Goal: Feedback & Contribution: Submit feedback/report problem

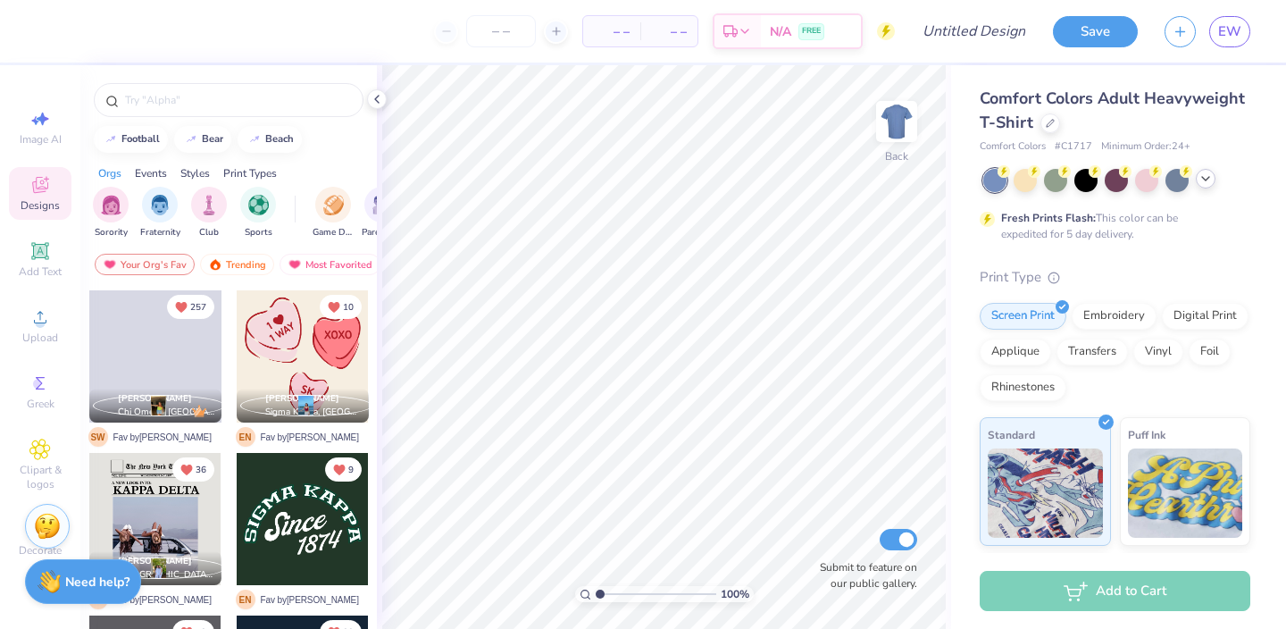
click at [1208, 180] on icon at bounding box center [1206, 179] width 14 height 14
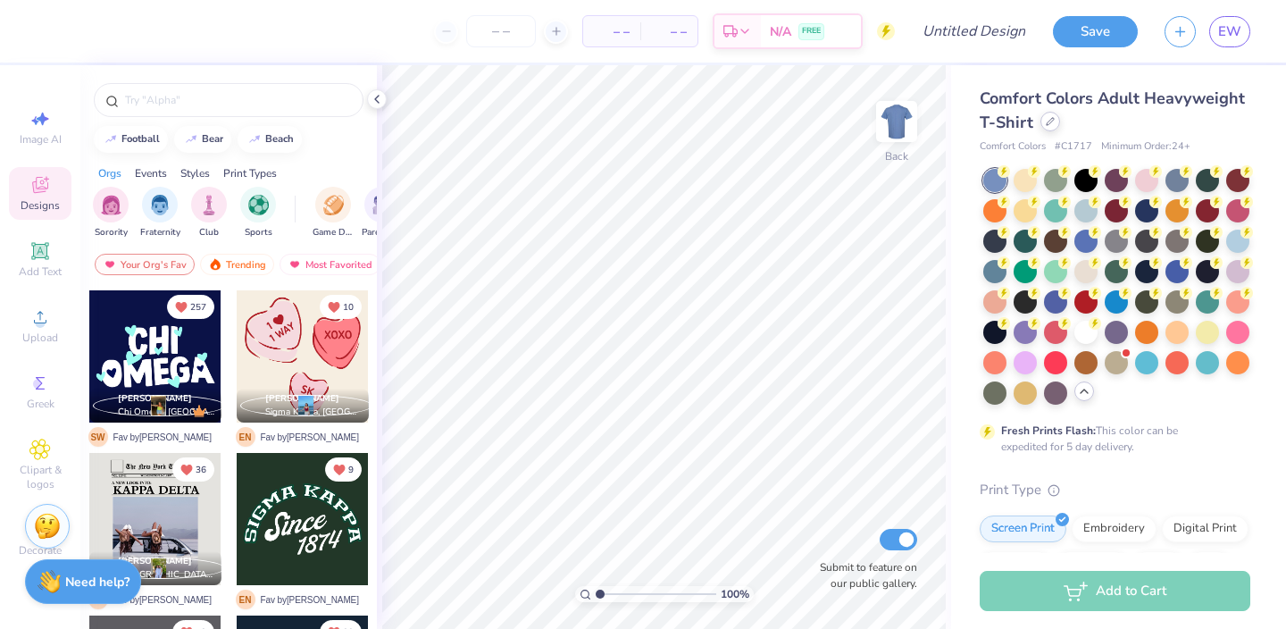
click at [1048, 125] on icon at bounding box center [1050, 121] width 9 height 9
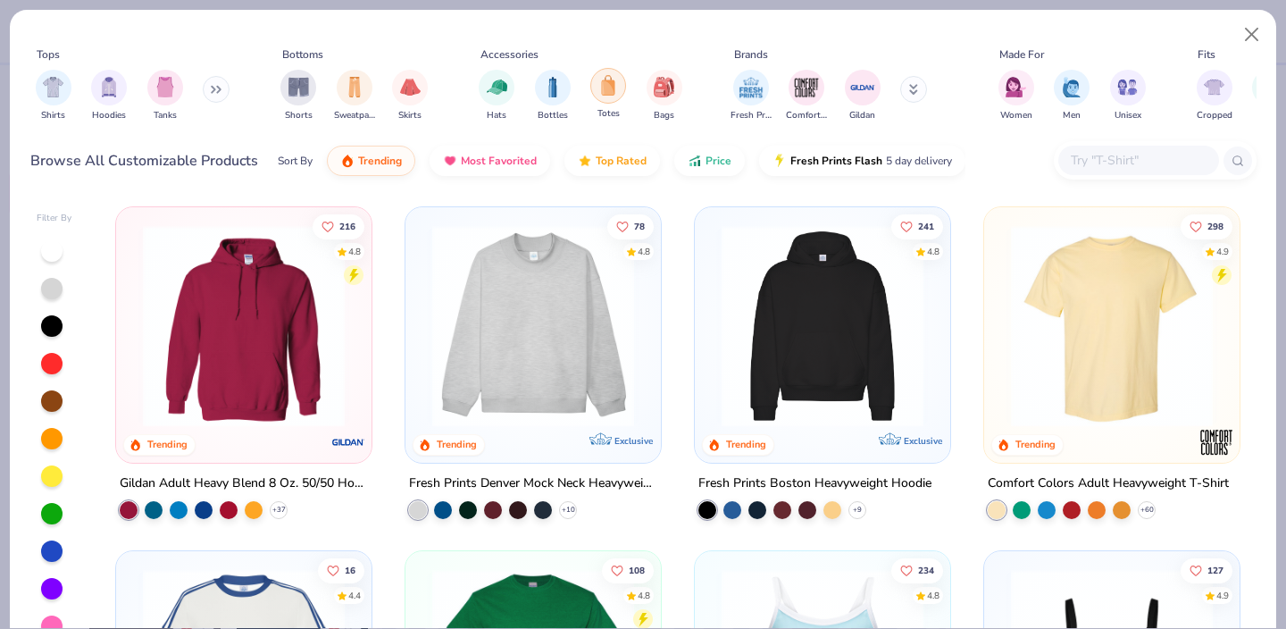
click at [603, 97] on div "filter for Totes" at bounding box center [608, 86] width 36 height 36
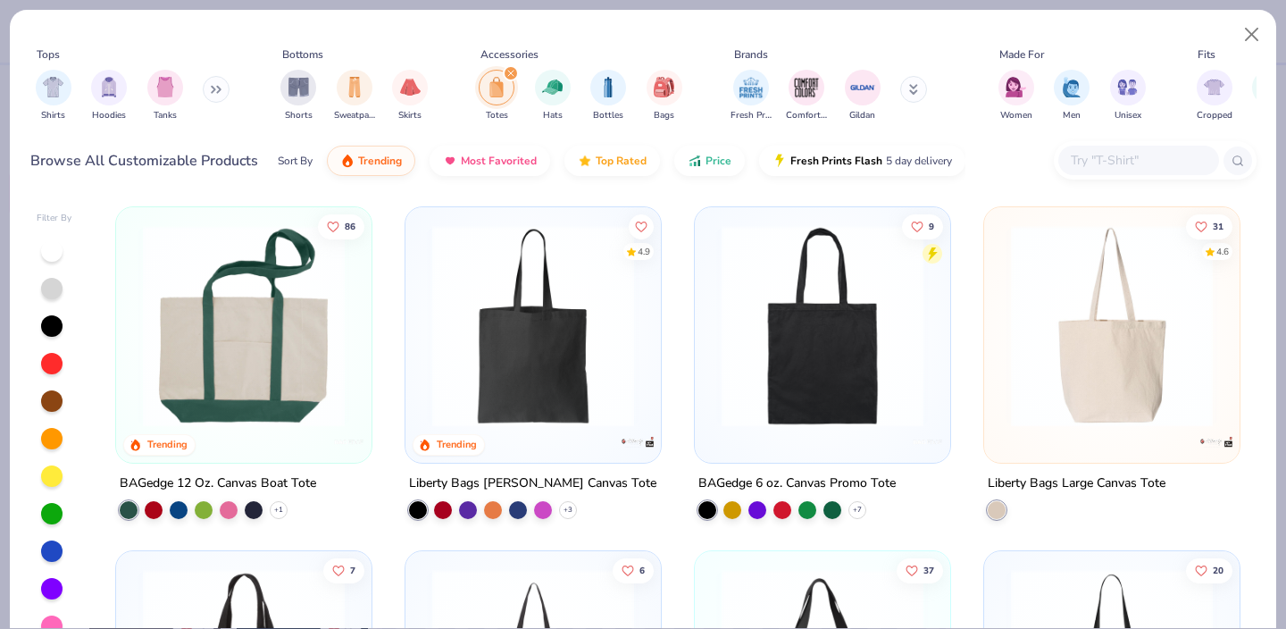
scroll to position [4, 0]
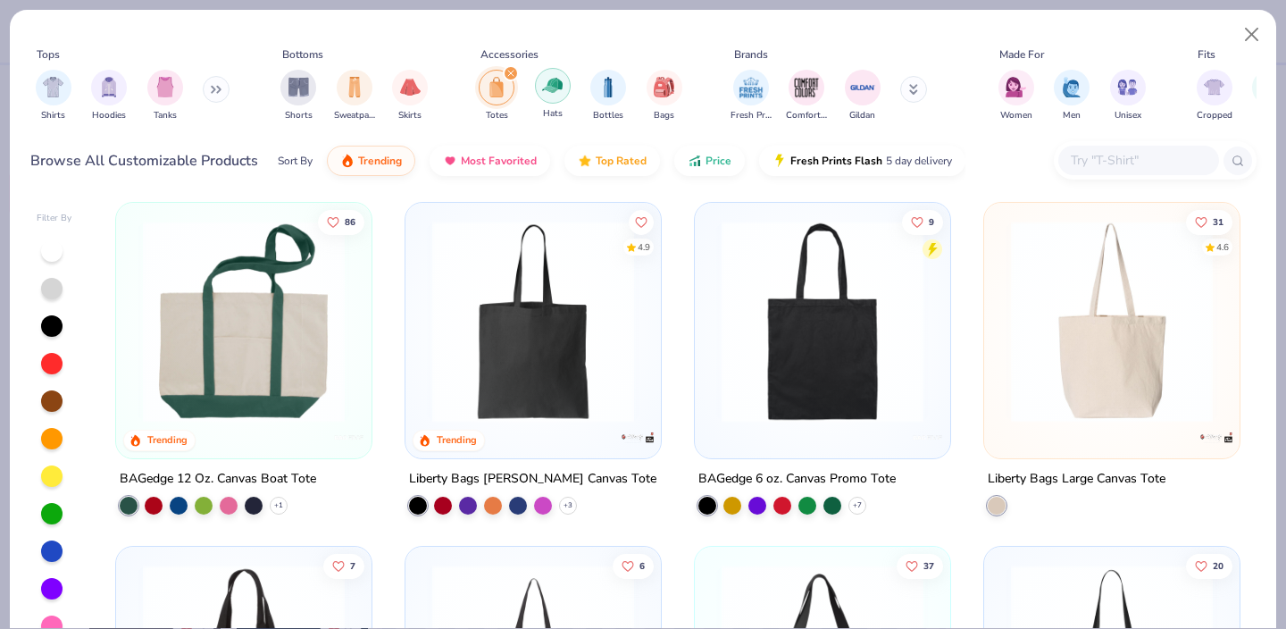
click at [556, 96] on img "filter for Hats" at bounding box center [552, 85] width 21 height 21
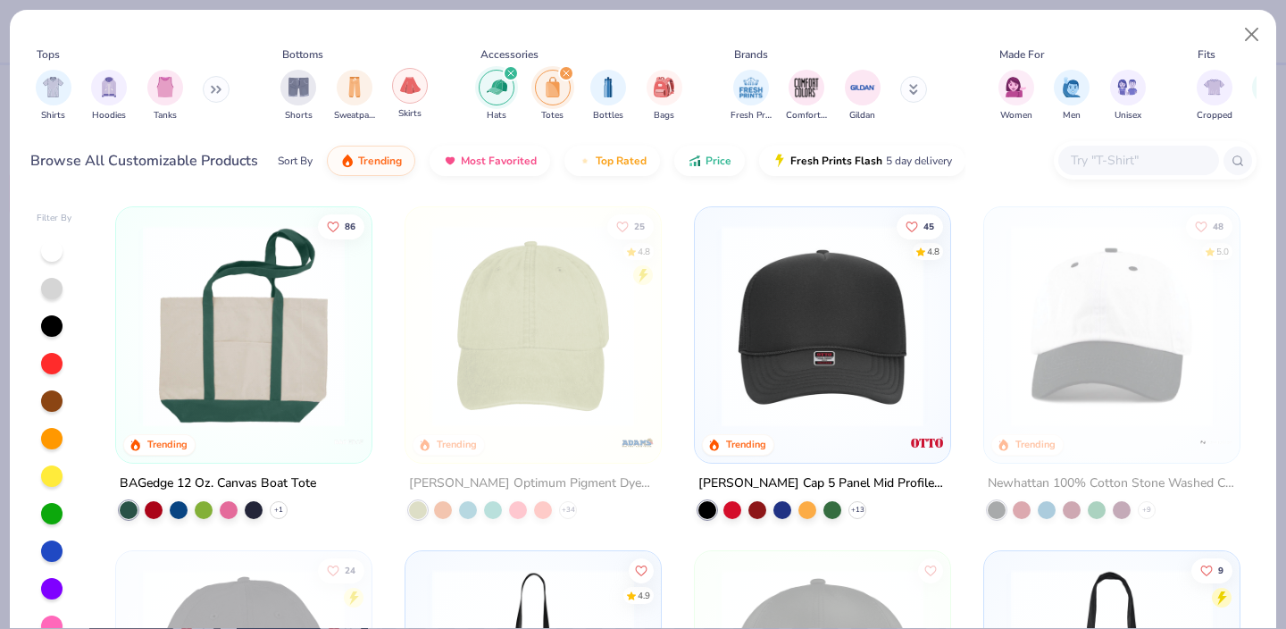
click at [413, 89] on img "filter for Skirts" at bounding box center [410, 85] width 21 height 21
click at [306, 77] on div "filter for Skirts" at bounding box center [313, 73] width 16 height 16
click at [152, 84] on div "filter for Tanks" at bounding box center [165, 86] width 36 height 36
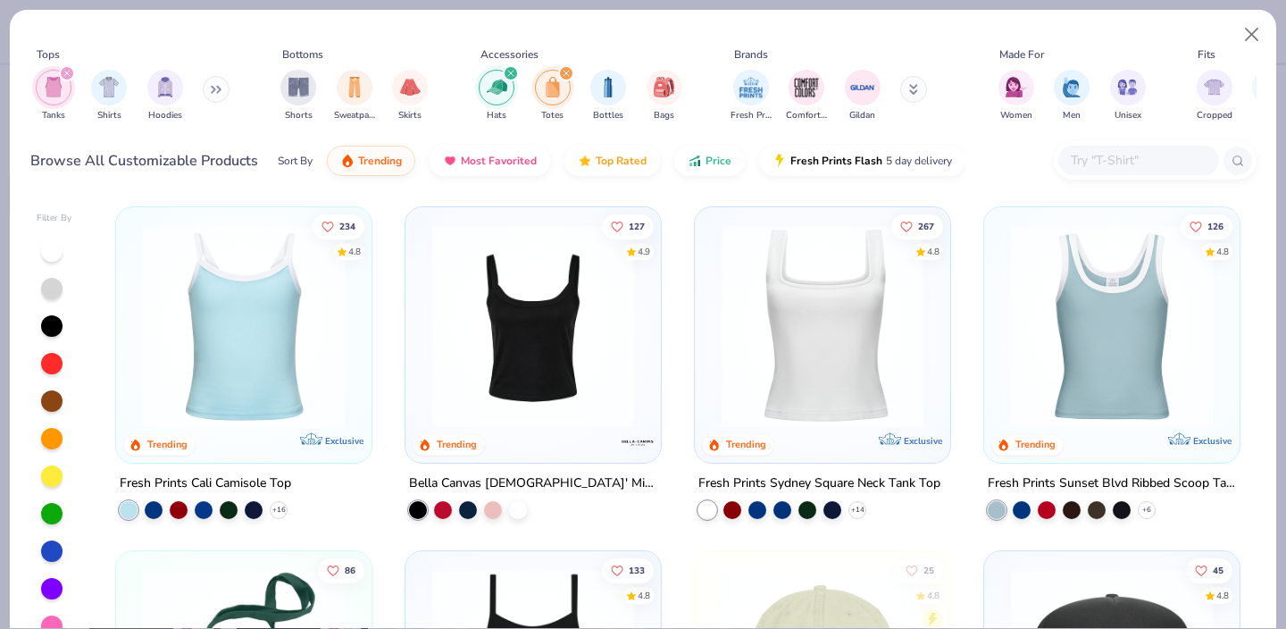
click at [71, 71] on div "filter for Tanks" at bounding box center [67, 73] width 16 height 16
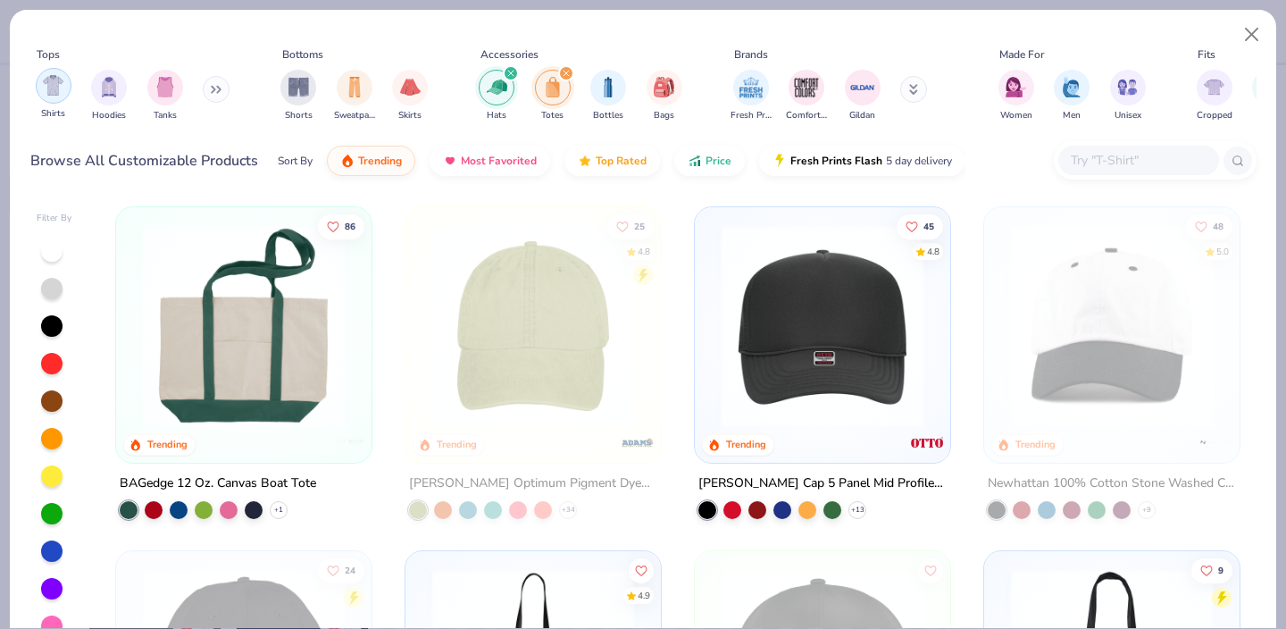
click at [48, 98] on div "filter for Shirts" at bounding box center [54, 86] width 36 height 36
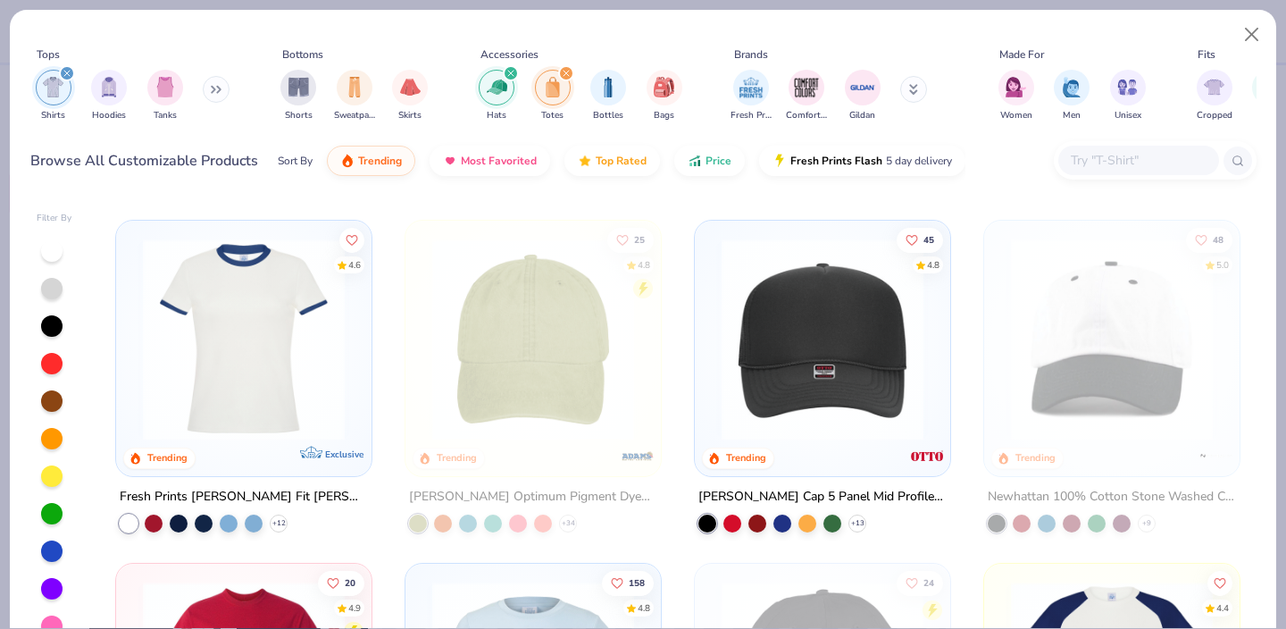
scroll to position [674, 0]
click at [153, 523] on div at bounding box center [154, 522] width 18 height 18
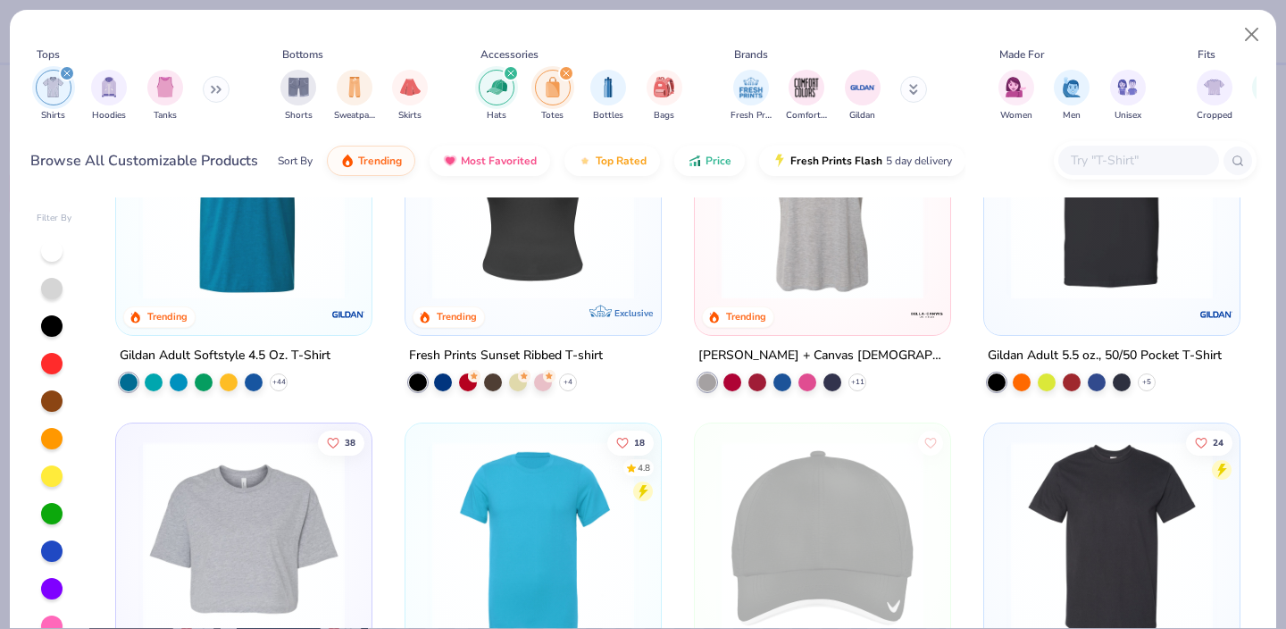
scroll to position [2246, 0]
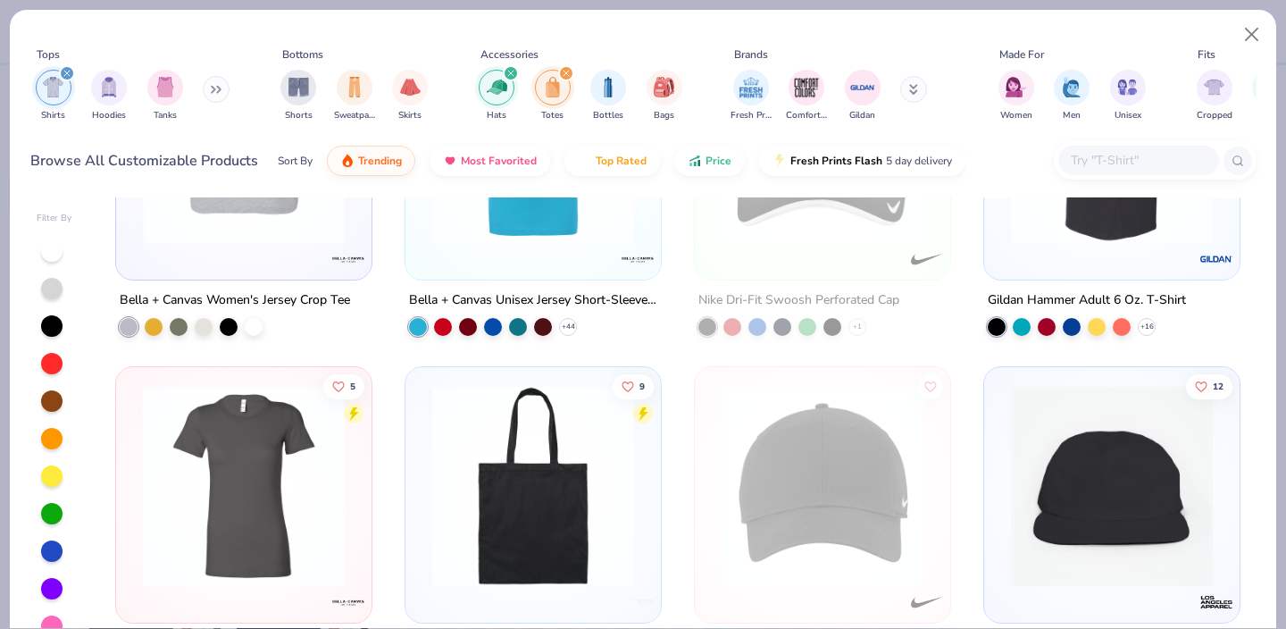
click at [200, 88] on div "Shirts Hoodies Tanks" at bounding box center [132, 96] width 205 height 66
click at [222, 96] on button at bounding box center [216, 89] width 27 height 27
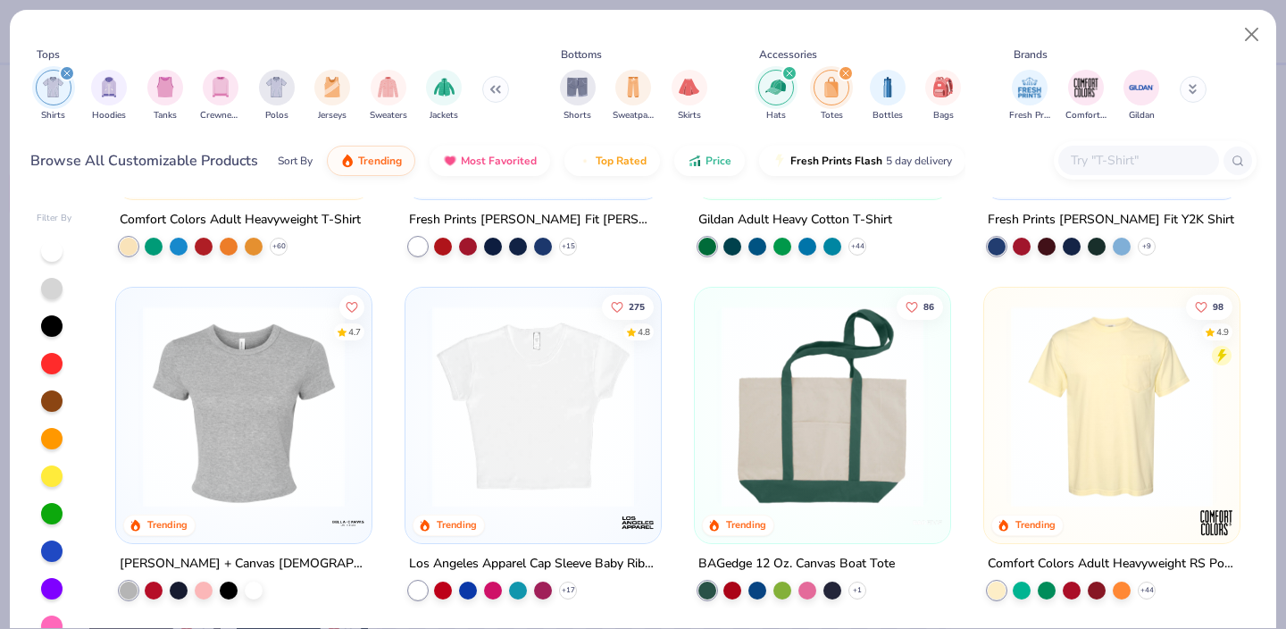
scroll to position [0, 0]
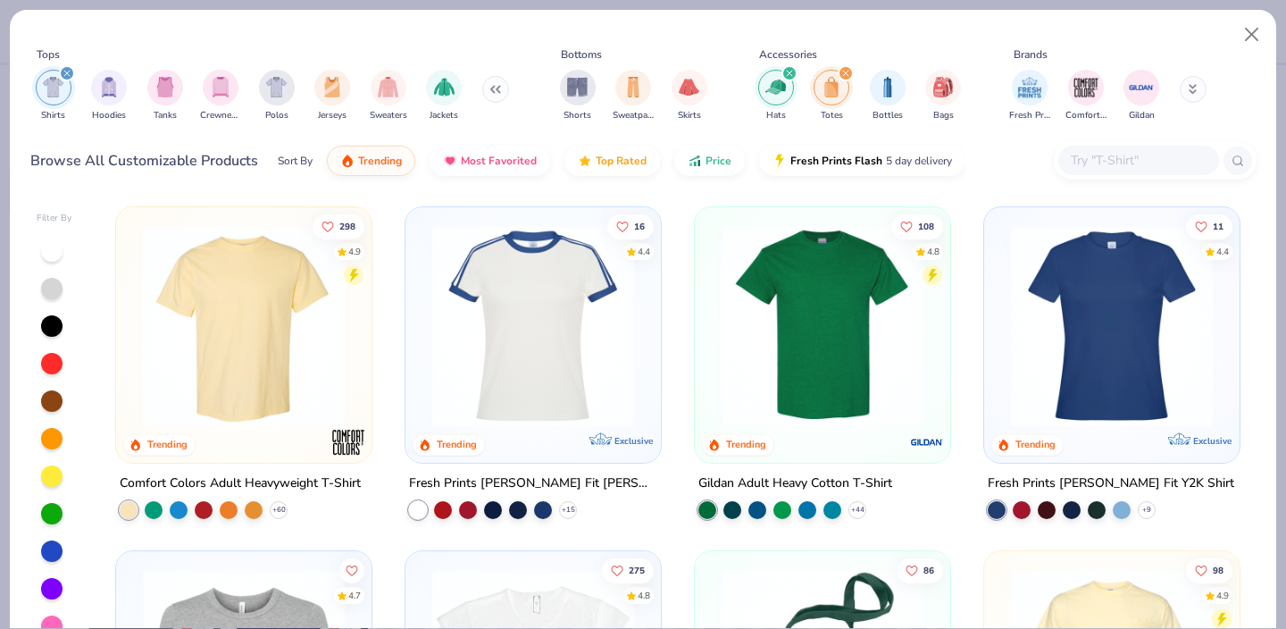
click at [1092, 163] on input "text" at bounding box center [1138, 160] width 138 height 21
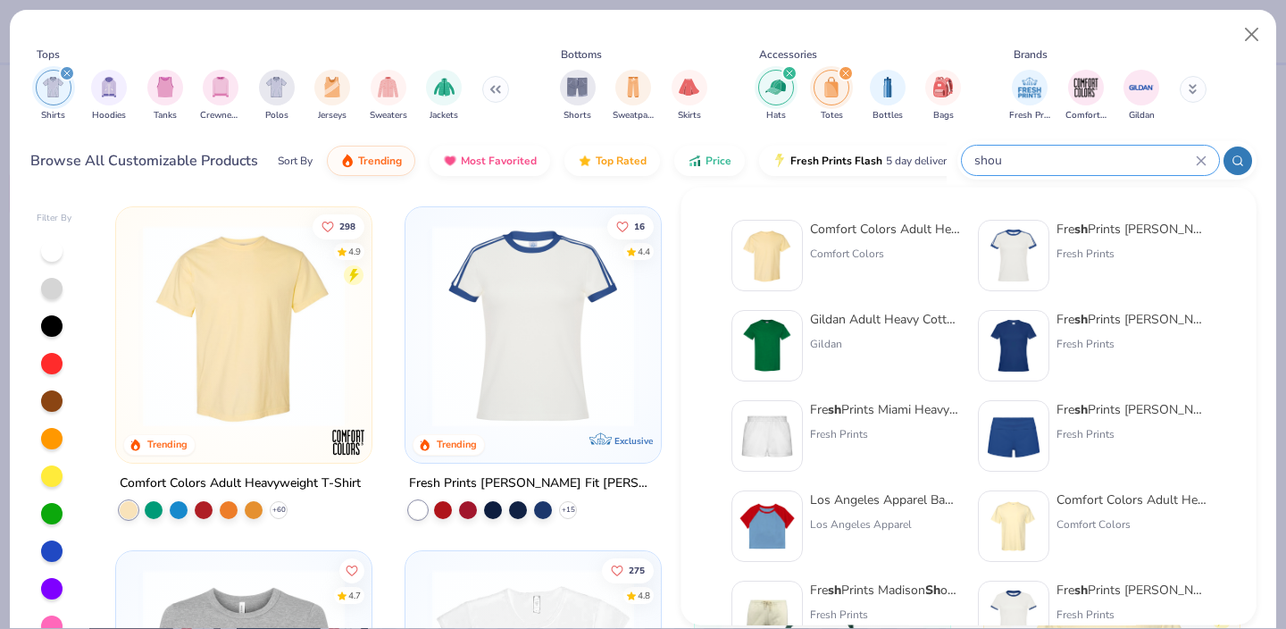
type input "shoul"
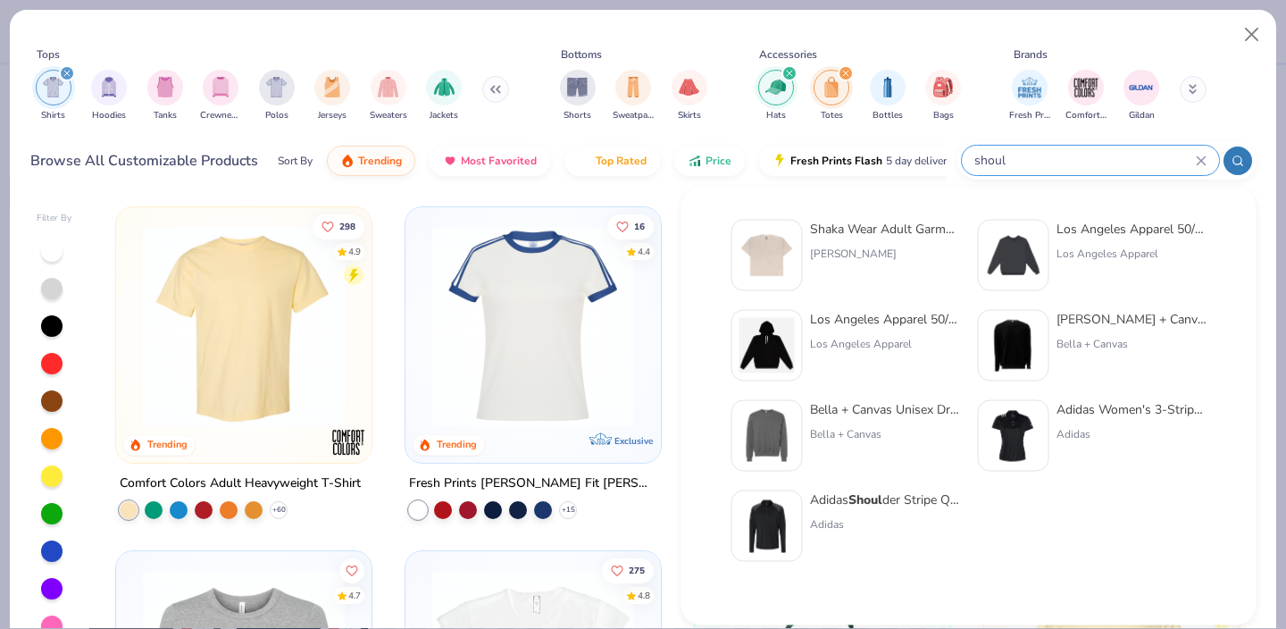
click at [1201, 154] on div "shoul" at bounding box center [1090, 160] width 257 height 29
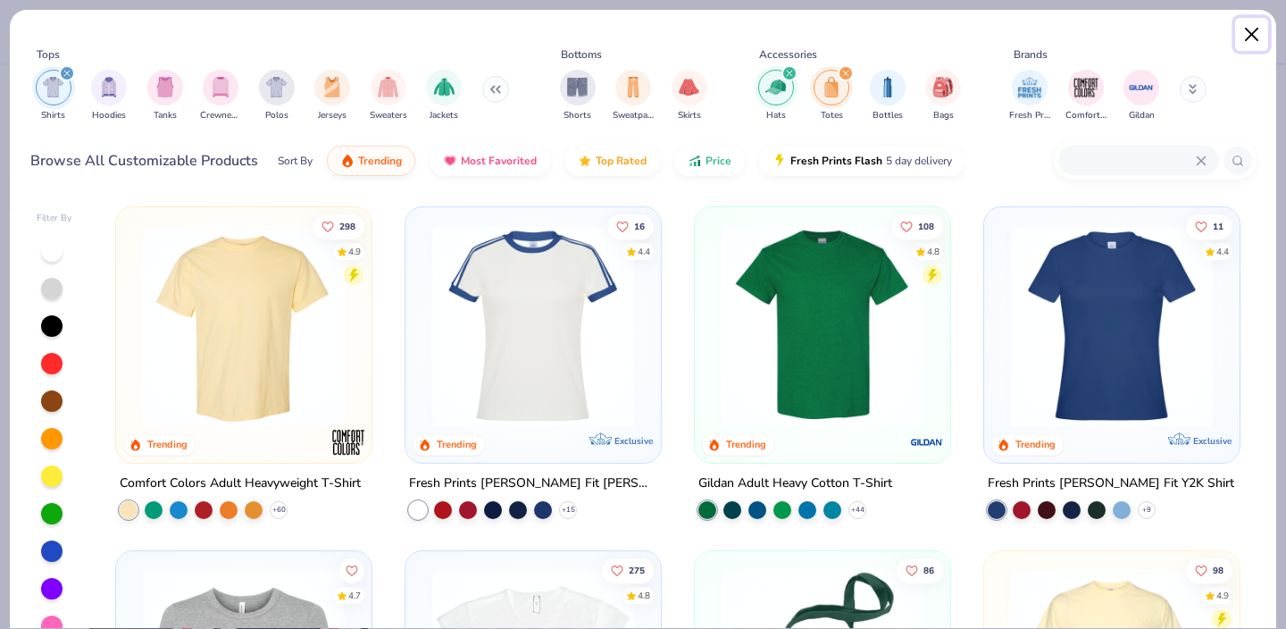
click at [1253, 30] on button "Close" at bounding box center [1252, 35] width 34 height 34
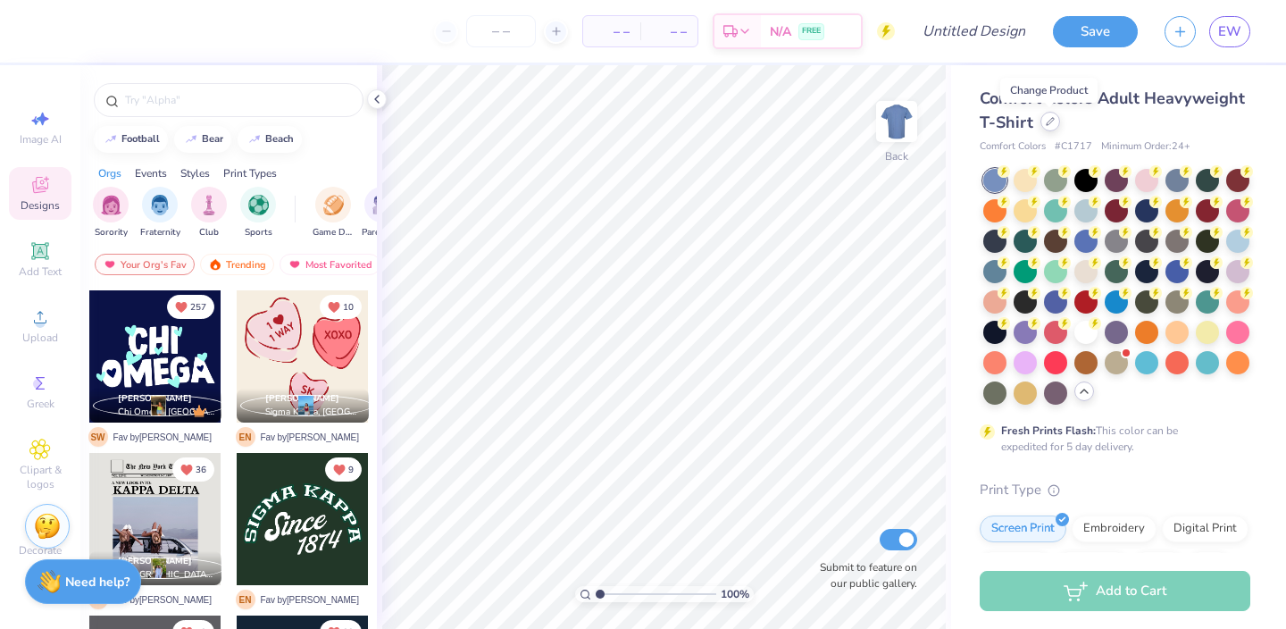
click at [1050, 121] on icon at bounding box center [1050, 121] width 7 height 7
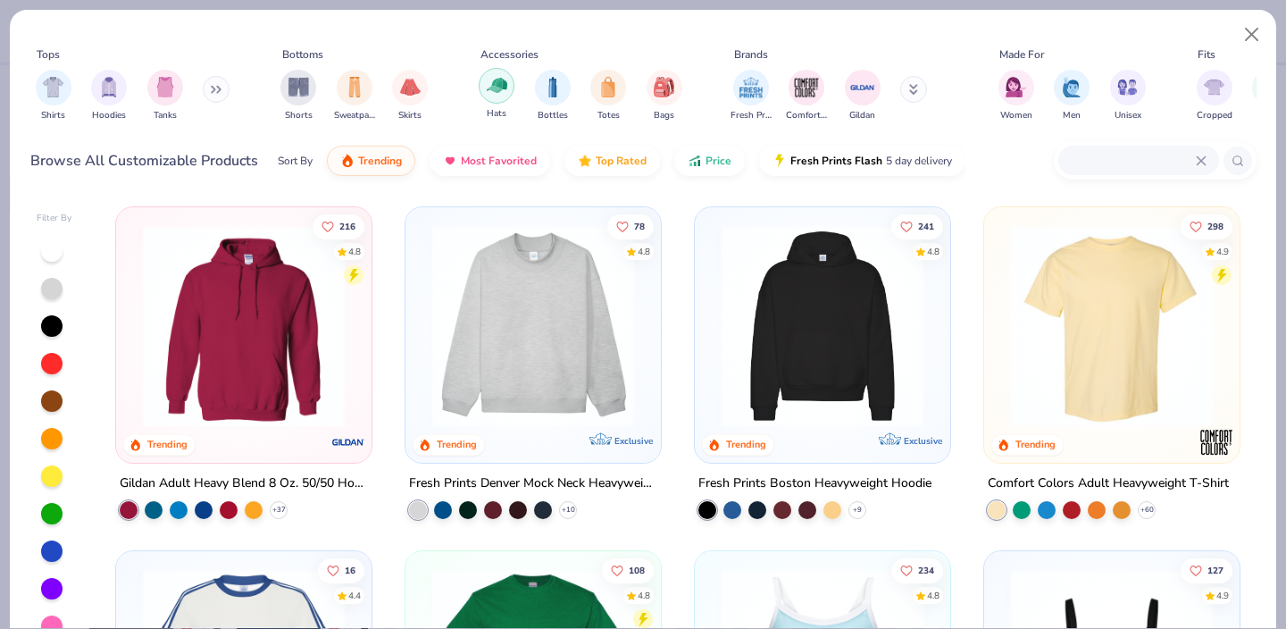
click at [489, 84] on img "filter for Hats" at bounding box center [497, 85] width 21 height 21
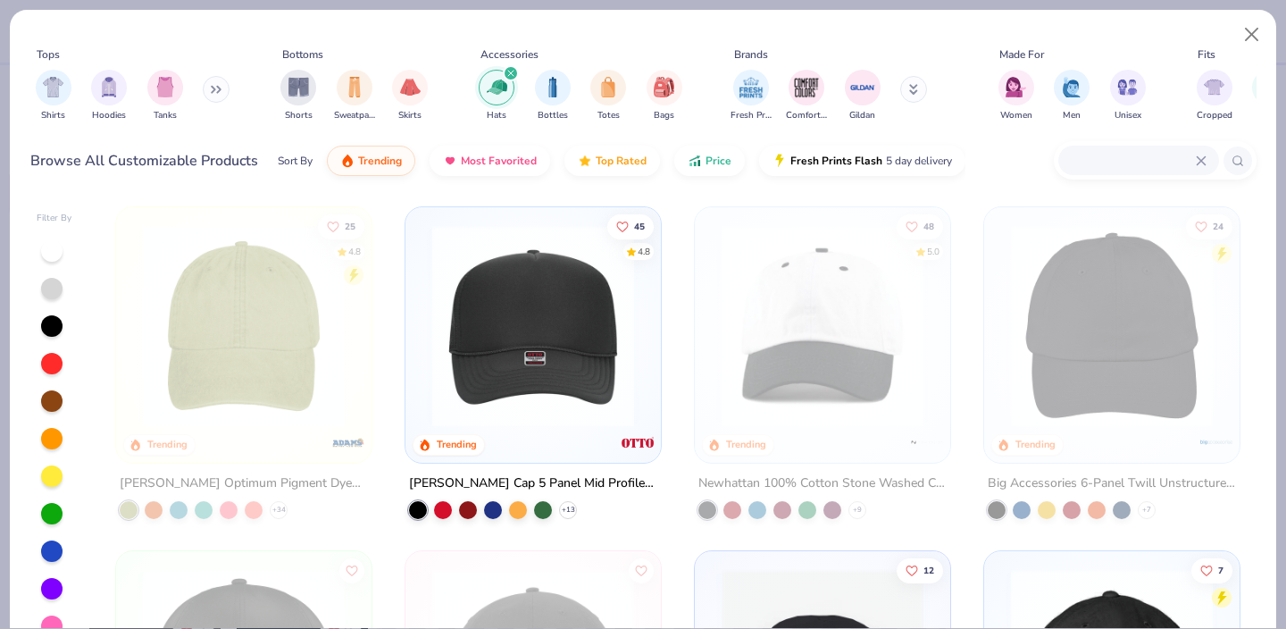
click at [869, 342] on img at bounding box center [823, 326] width 220 height 202
click at [846, 356] on div at bounding box center [602, 326] width 658 height 202
click at [875, 321] on img at bounding box center [823, 326] width 220 height 202
click at [1257, 27] on button "Close" at bounding box center [1252, 35] width 34 height 34
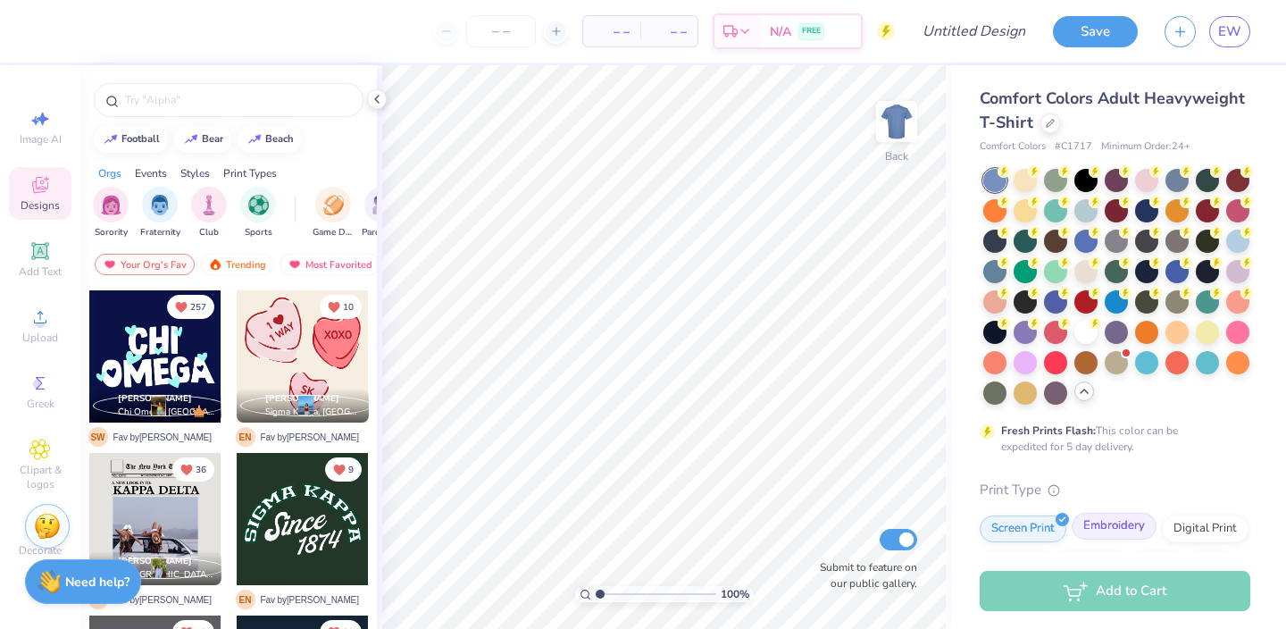
click at [1094, 526] on div "Embroidery" at bounding box center [1114, 526] width 85 height 27
click at [1052, 118] on icon at bounding box center [1050, 121] width 7 height 7
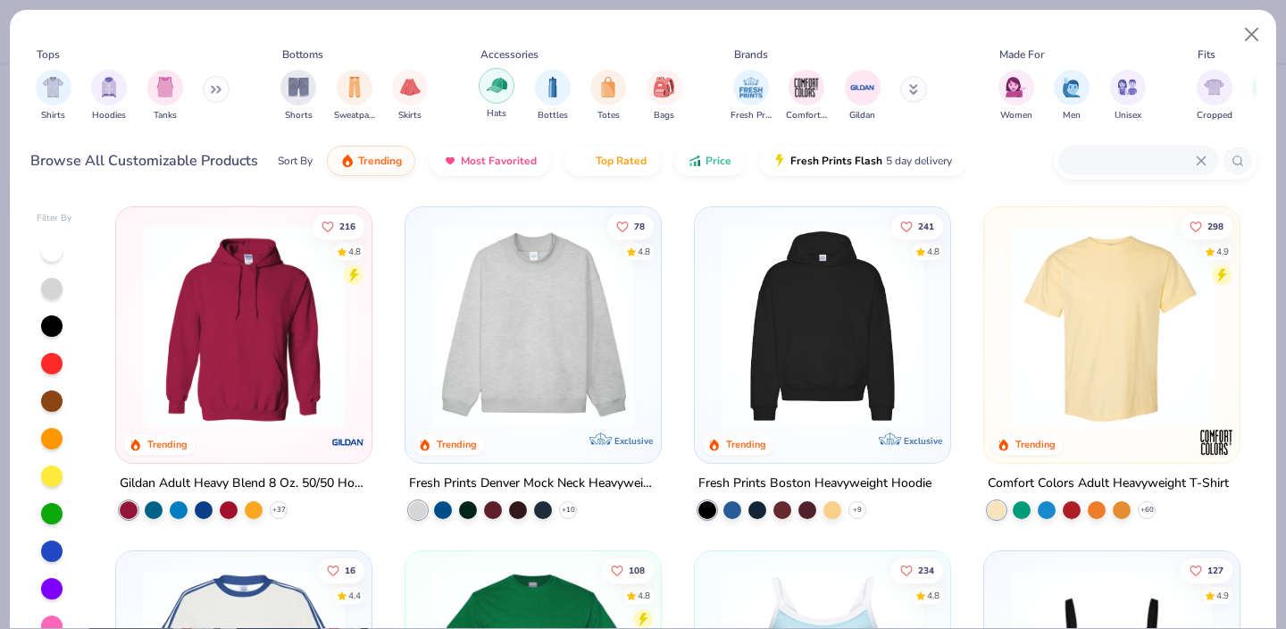
click at [489, 100] on div "filter for Hats" at bounding box center [497, 86] width 36 height 36
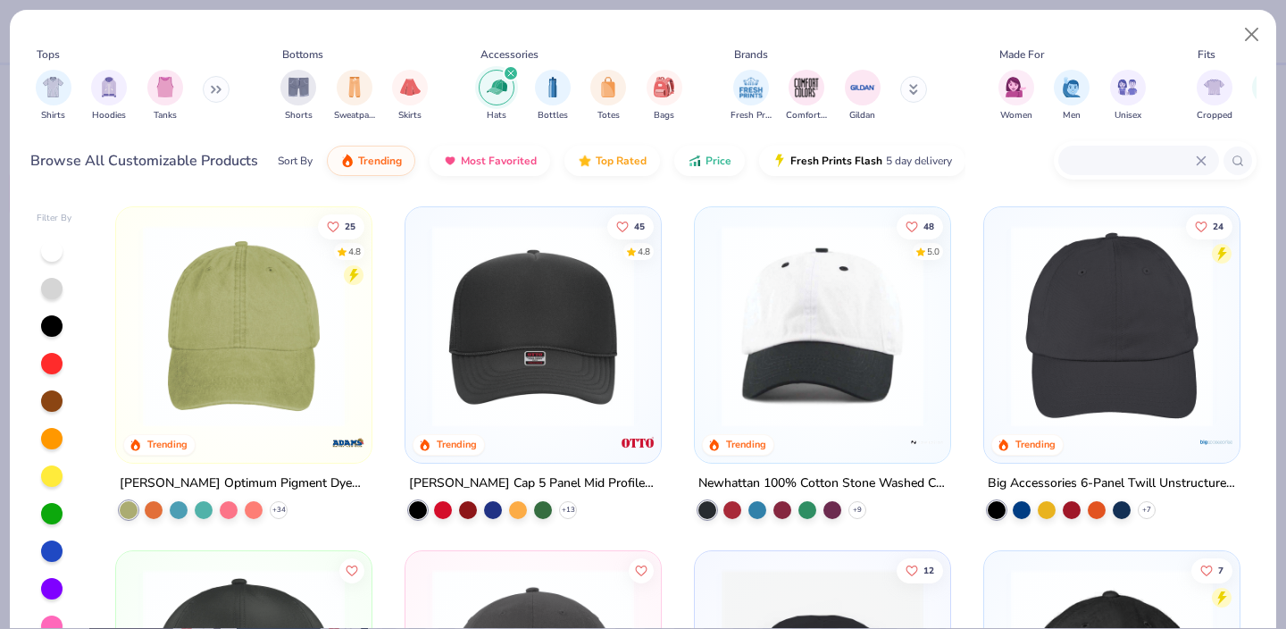
click at [836, 297] on img at bounding box center [823, 326] width 220 height 202
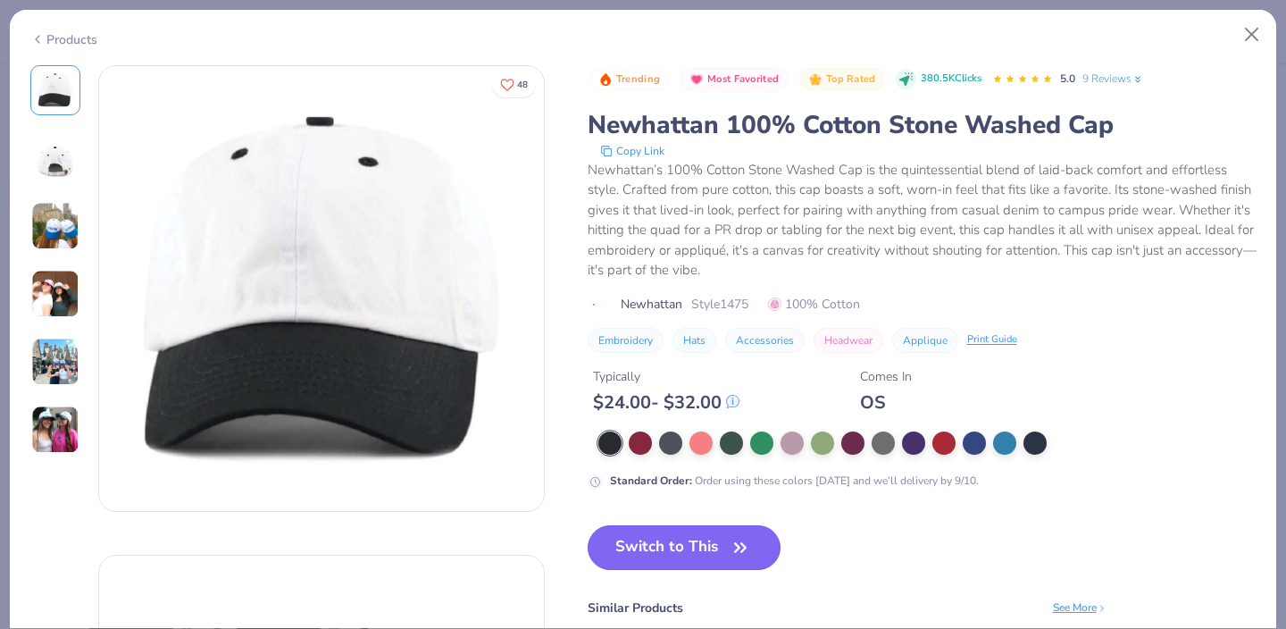
click at [701, 543] on button "Switch to This" at bounding box center [685, 547] width 194 height 45
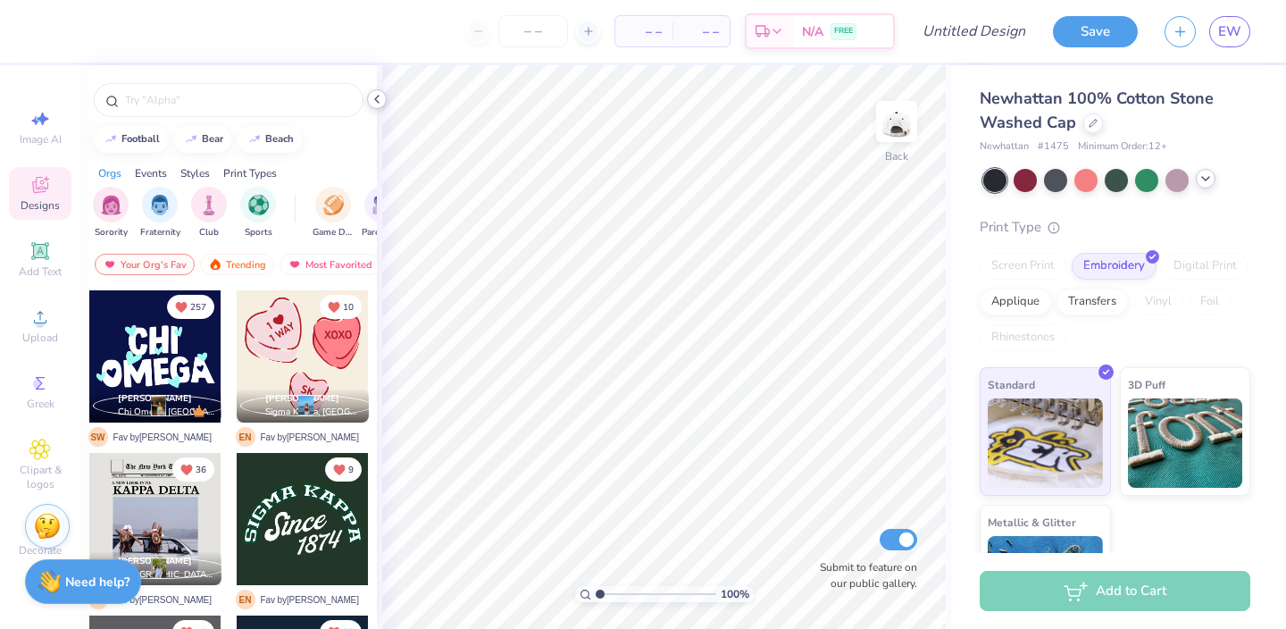
click at [372, 93] on icon at bounding box center [377, 99] width 14 height 14
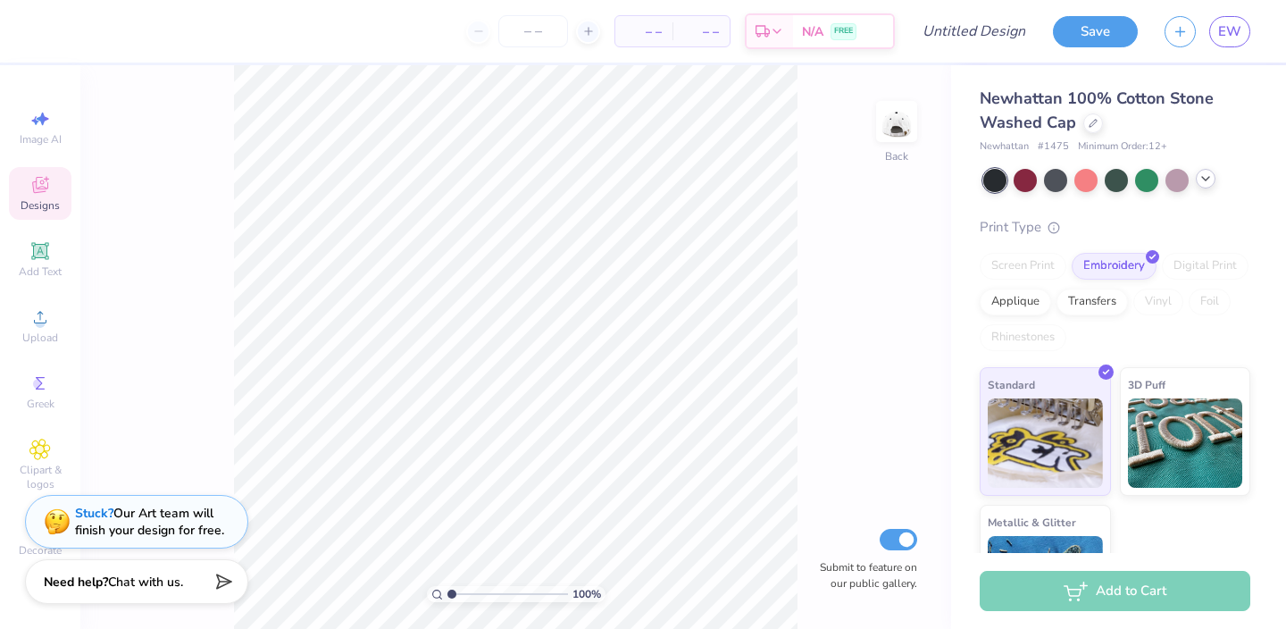
click at [1202, 185] on icon at bounding box center [1206, 179] width 14 height 14
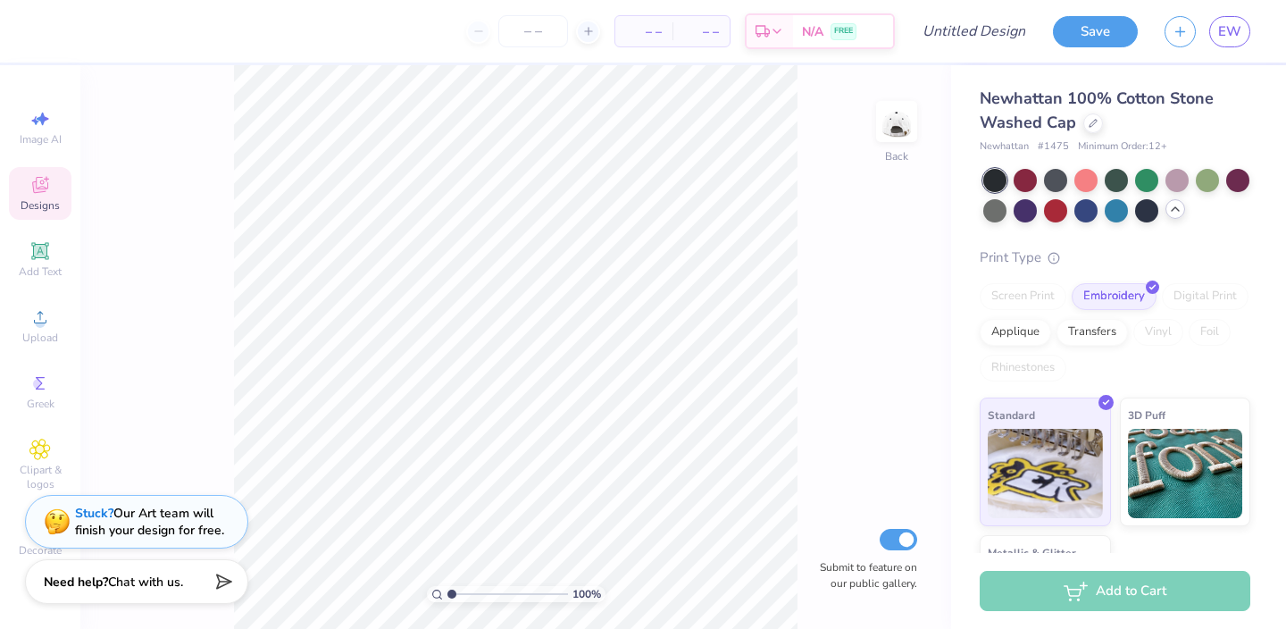
click at [1049, 223] on div "Newhattan 100% Cotton Stone Washed Cap Newhattan # 1475 Minimum Order: 12 + Pri…" at bounding box center [1115, 375] width 271 height 577
click at [1057, 210] on div at bounding box center [1055, 208] width 23 height 23
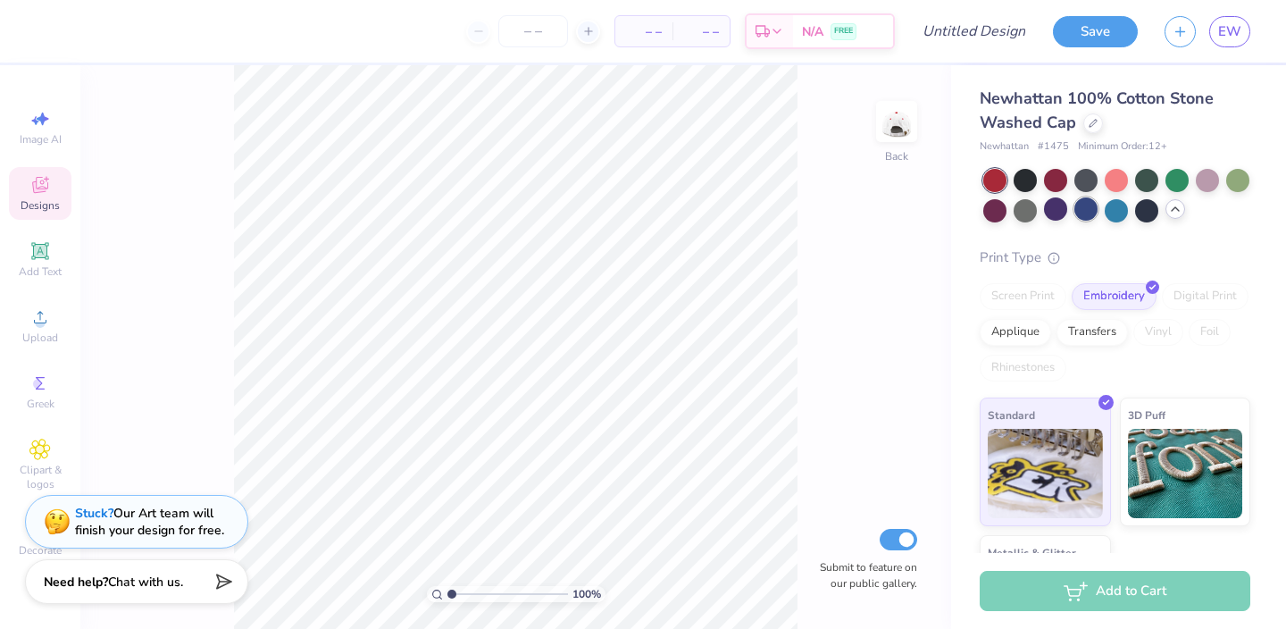
click at [1088, 208] on div at bounding box center [1086, 208] width 23 height 23
click at [997, 177] on div at bounding box center [994, 180] width 23 height 23
click at [1092, 123] on icon at bounding box center [1093, 121] width 9 height 9
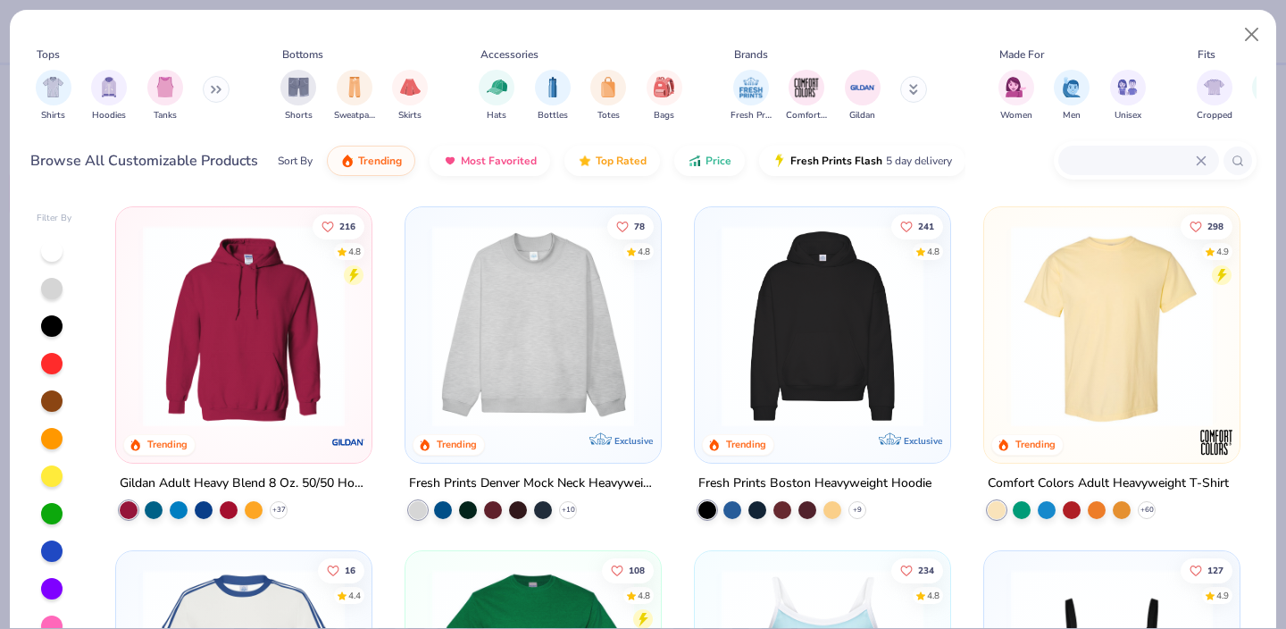
click at [221, 90] on icon at bounding box center [219, 90] width 3 height 6
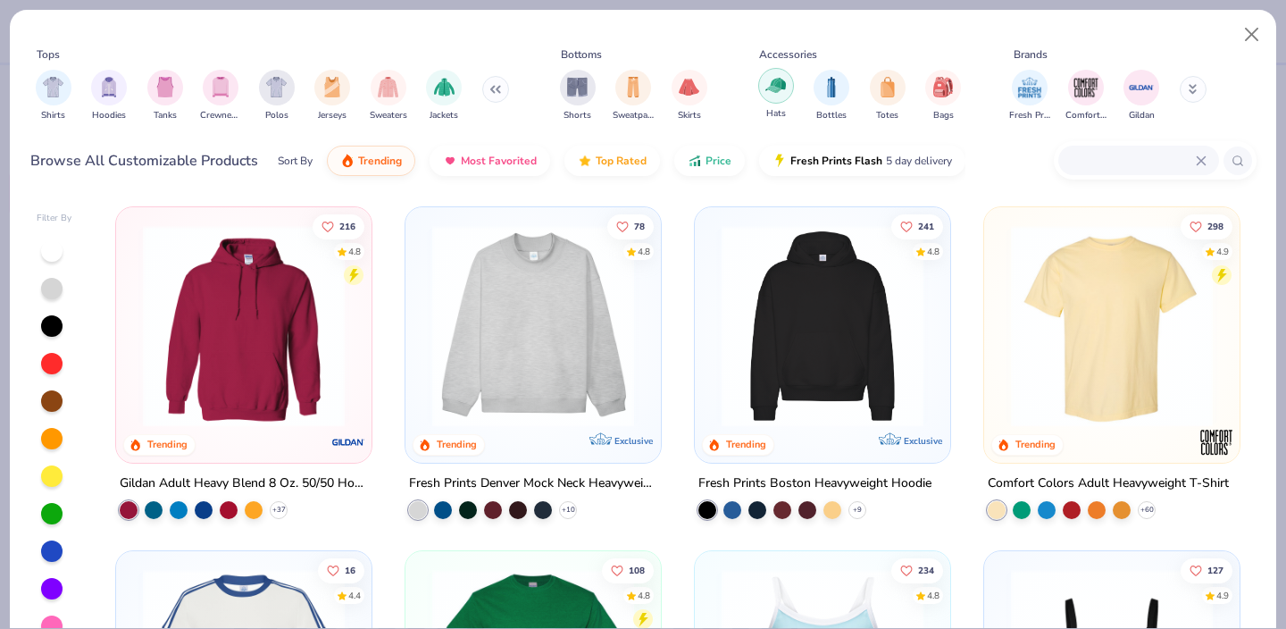
click at [791, 95] on div "filter for Hats" at bounding box center [776, 86] width 36 height 36
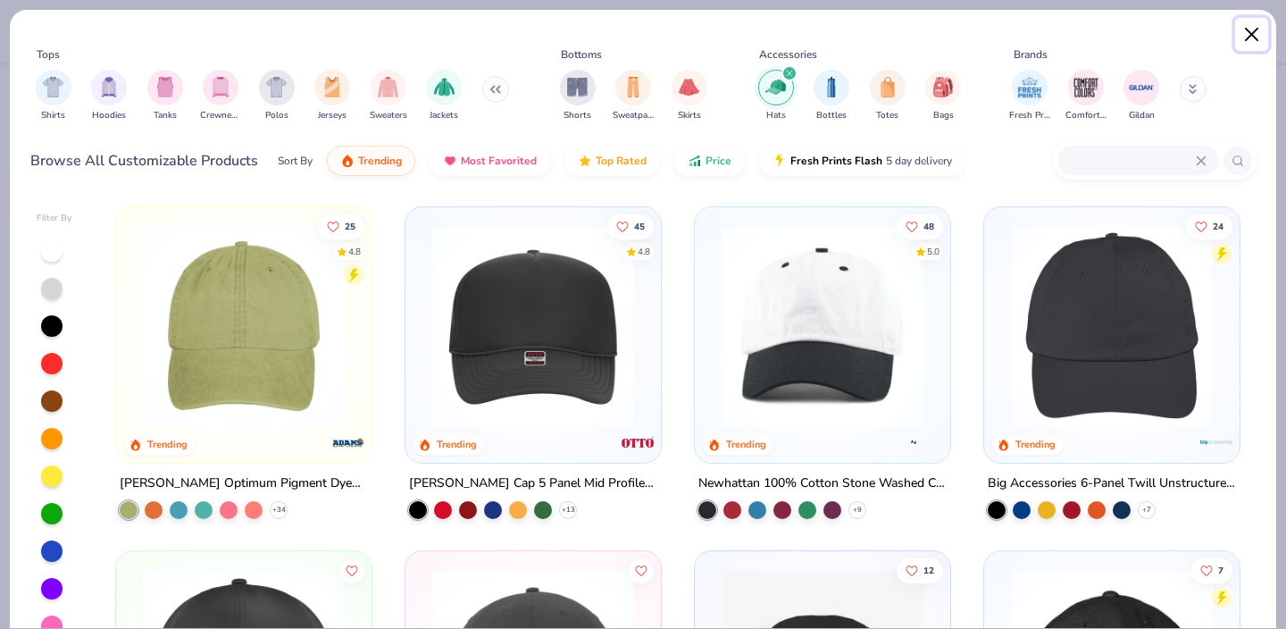
click at [1263, 40] on button "Close" at bounding box center [1252, 35] width 34 height 34
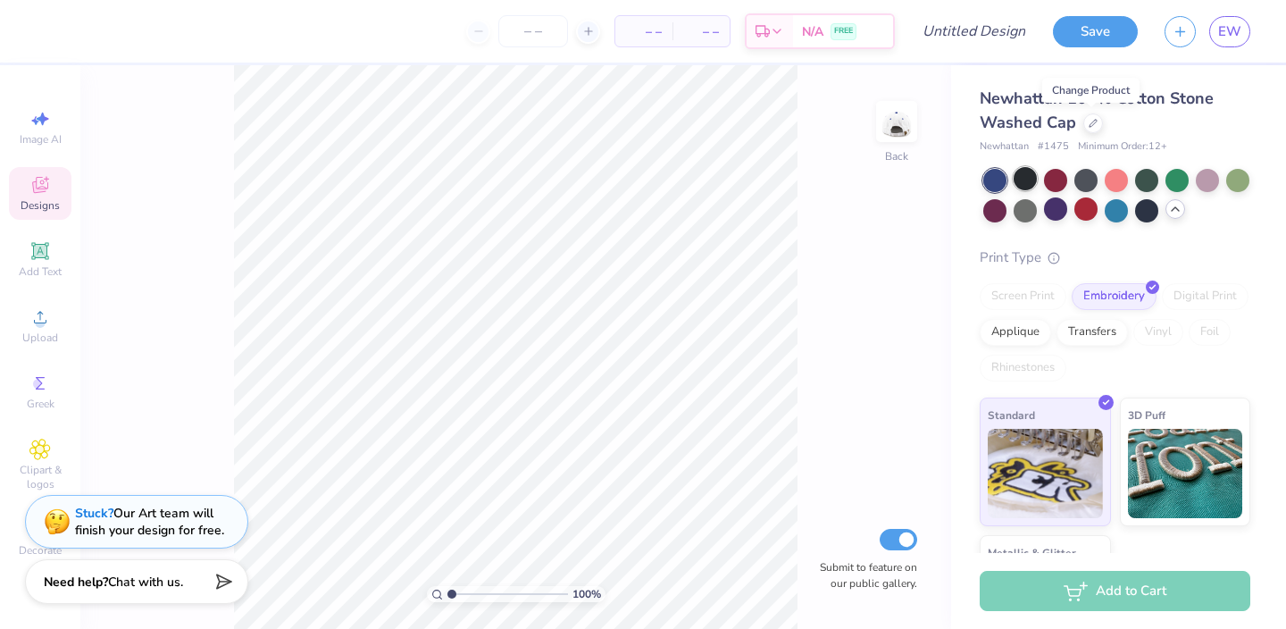
click at [1029, 184] on div at bounding box center [1025, 178] width 23 height 23
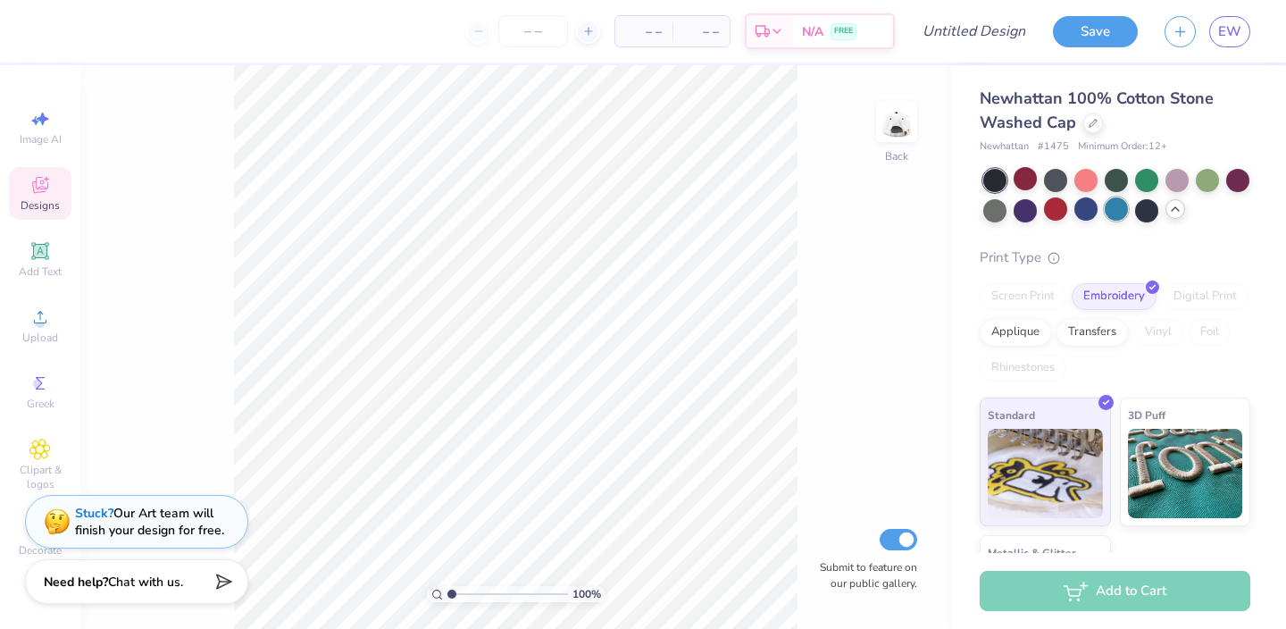
click at [1117, 206] on div at bounding box center [1116, 208] width 23 height 23
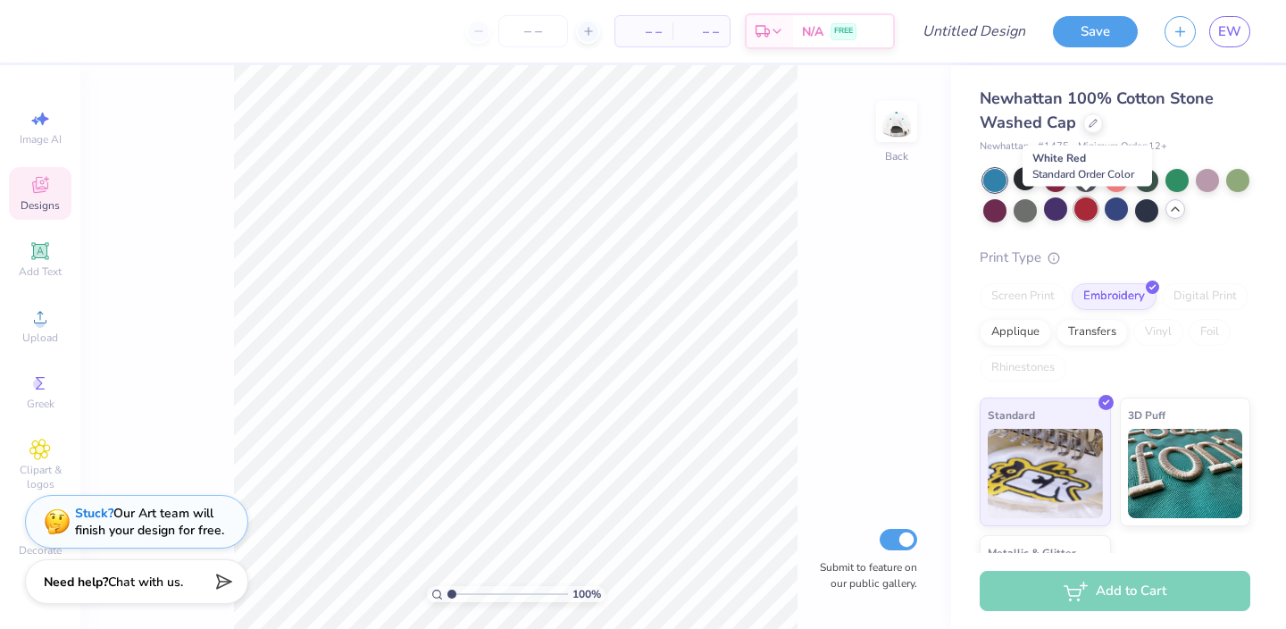
click at [1082, 203] on div at bounding box center [1086, 208] width 23 height 23
click at [989, 212] on div at bounding box center [994, 208] width 23 height 23
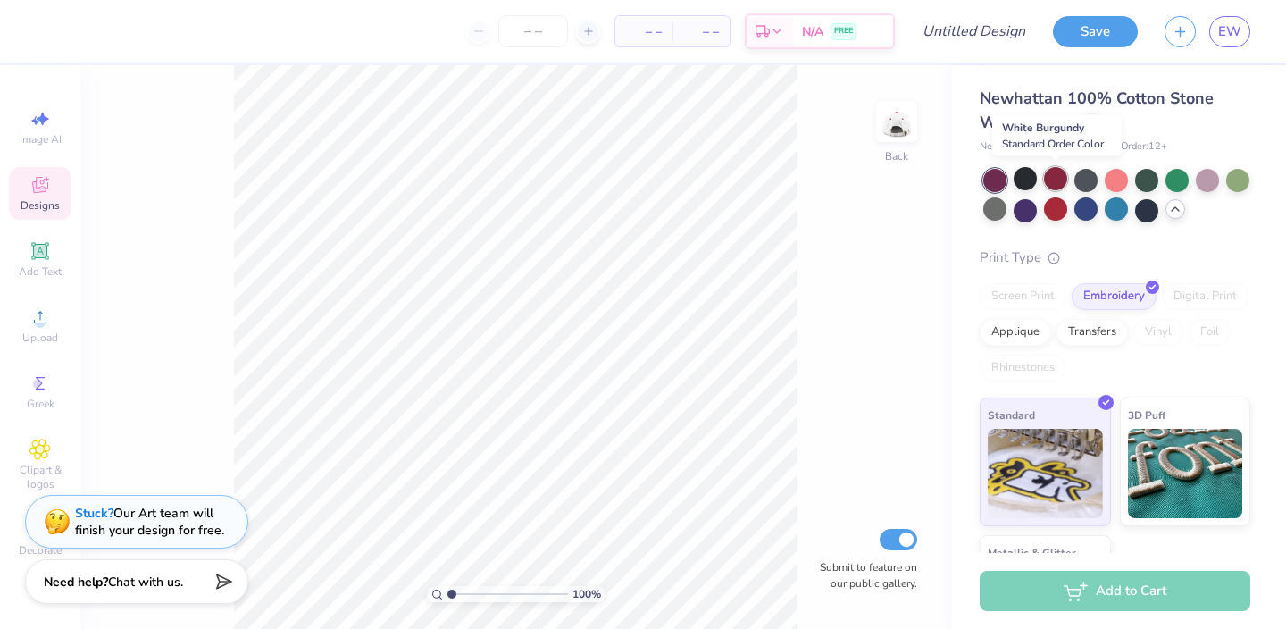
click at [1061, 180] on div at bounding box center [1055, 178] width 23 height 23
click at [1091, 181] on div at bounding box center [1086, 178] width 23 height 23
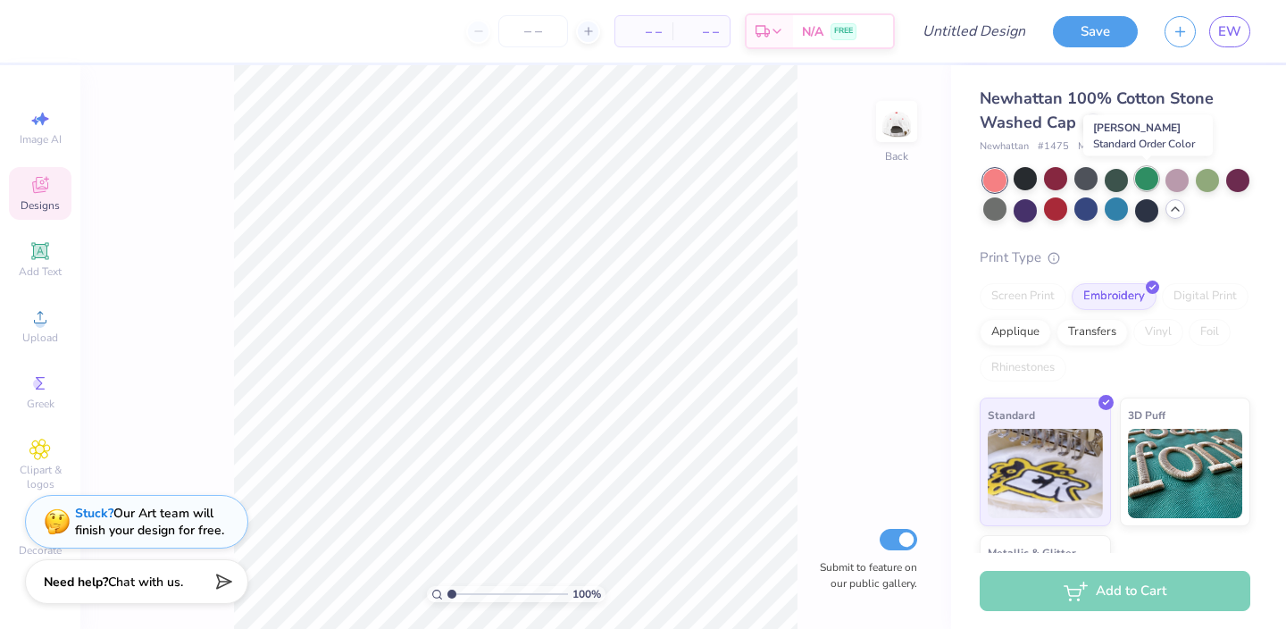
click at [1136, 181] on div at bounding box center [1146, 178] width 23 height 23
click at [1209, 180] on div at bounding box center [1207, 178] width 23 height 23
click at [1177, 175] on div at bounding box center [1177, 178] width 23 height 23
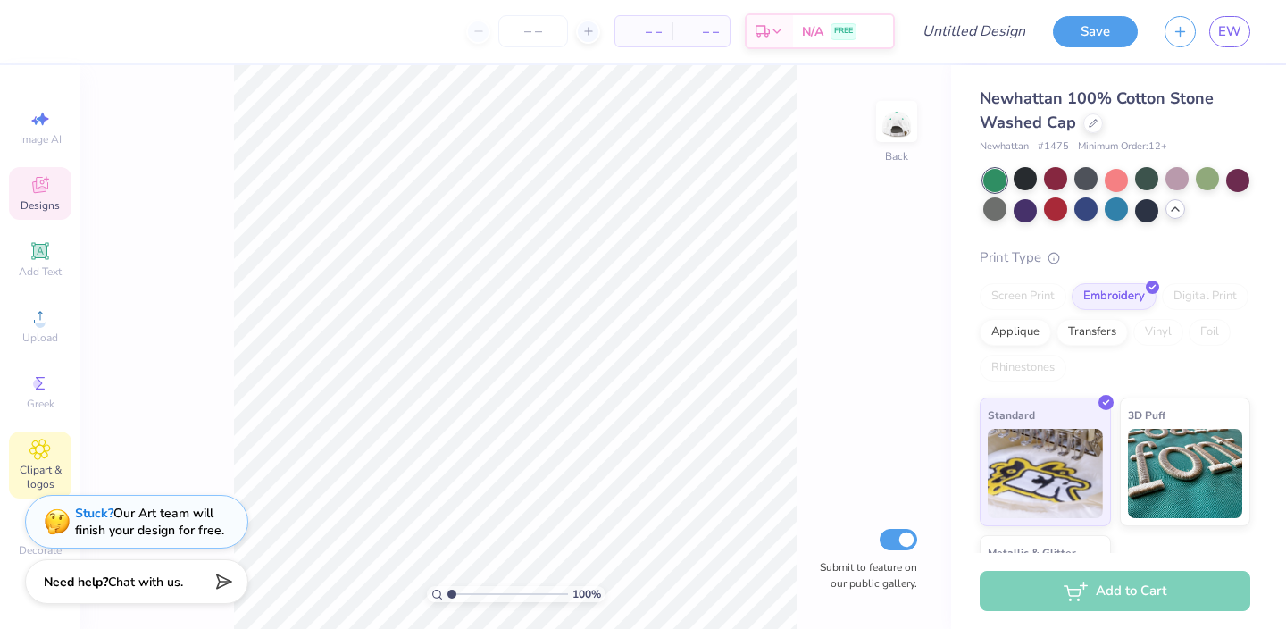
click at [45, 461] on div "Clipart & logos" at bounding box center [40, 464] width 63 height 67
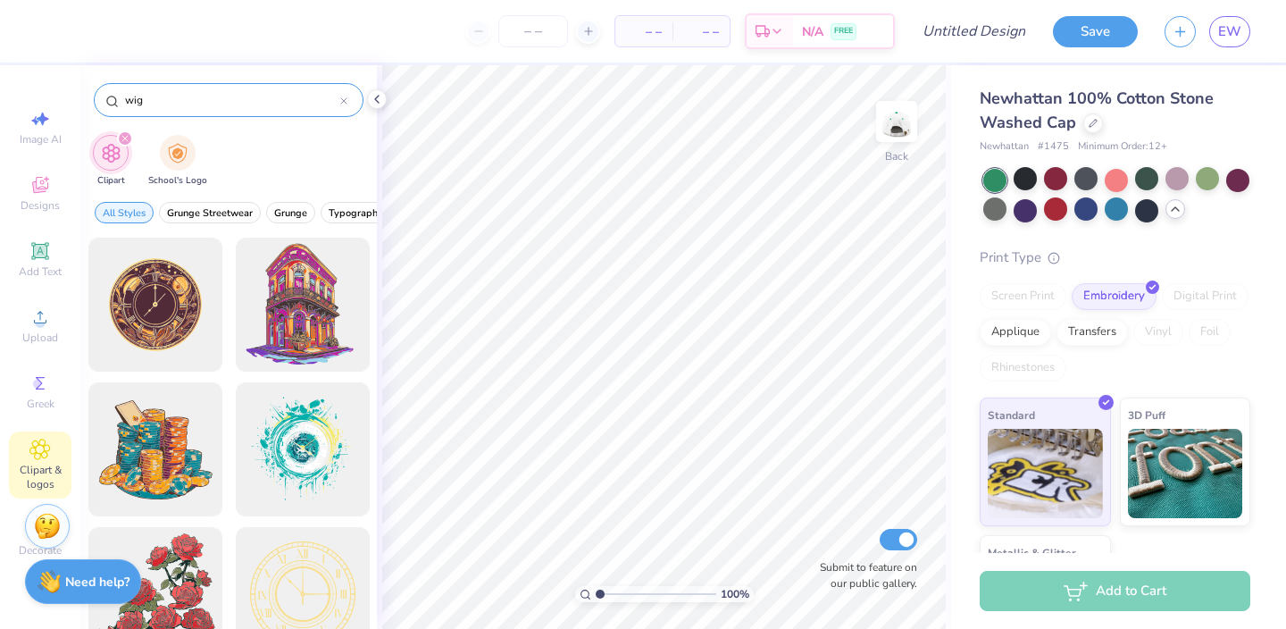
type input "wig"
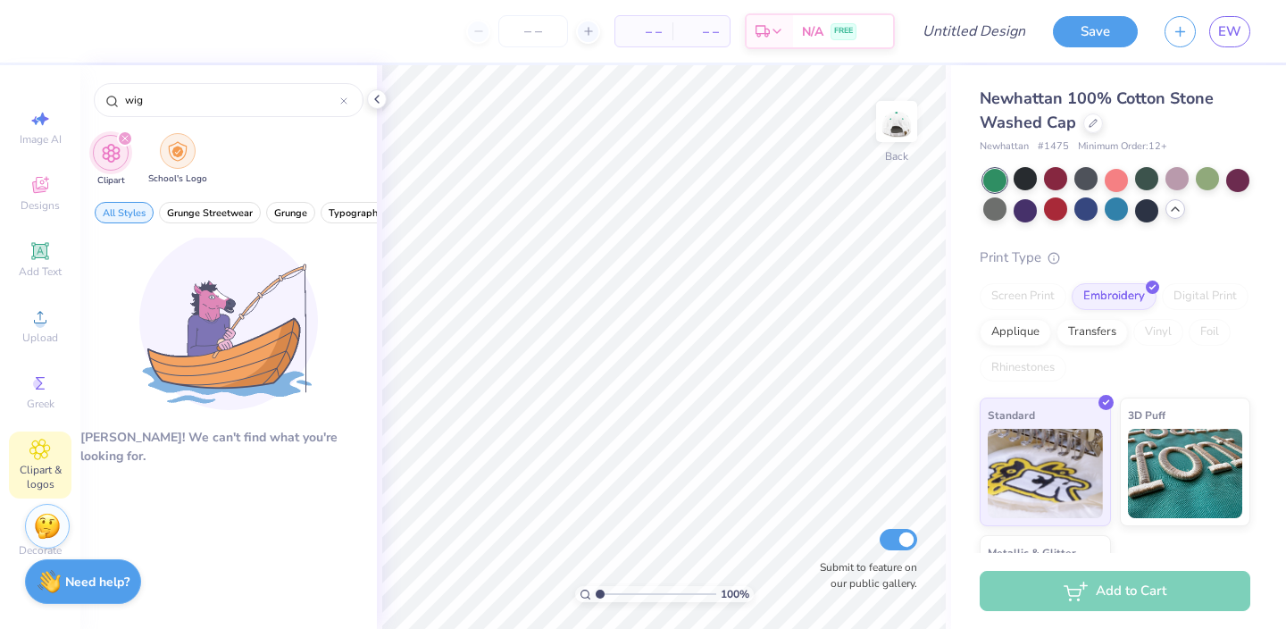
click at [172, 148] on img "filter for School's Logo" at bounding box center [178, 151] width 20 height 21
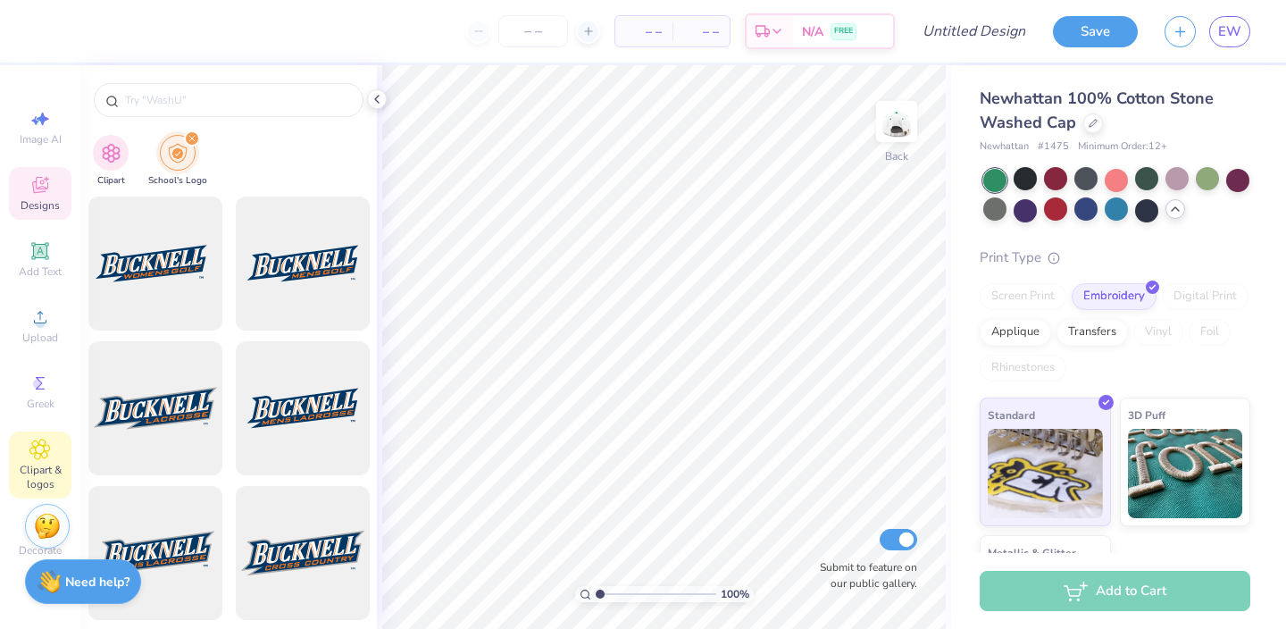
click at [43, 178] on icon at bounding box center [39, 184] width 21 height 21
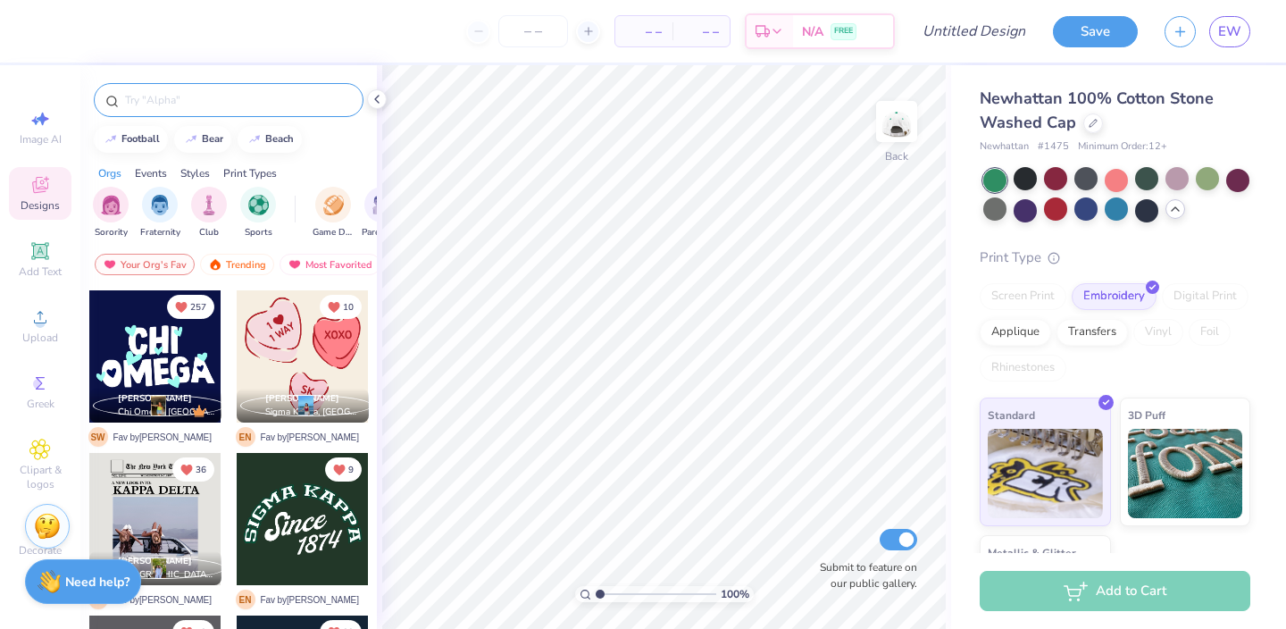
click at [240, 96] on input "text" at bounding box center [237, 100] width 229 height 18
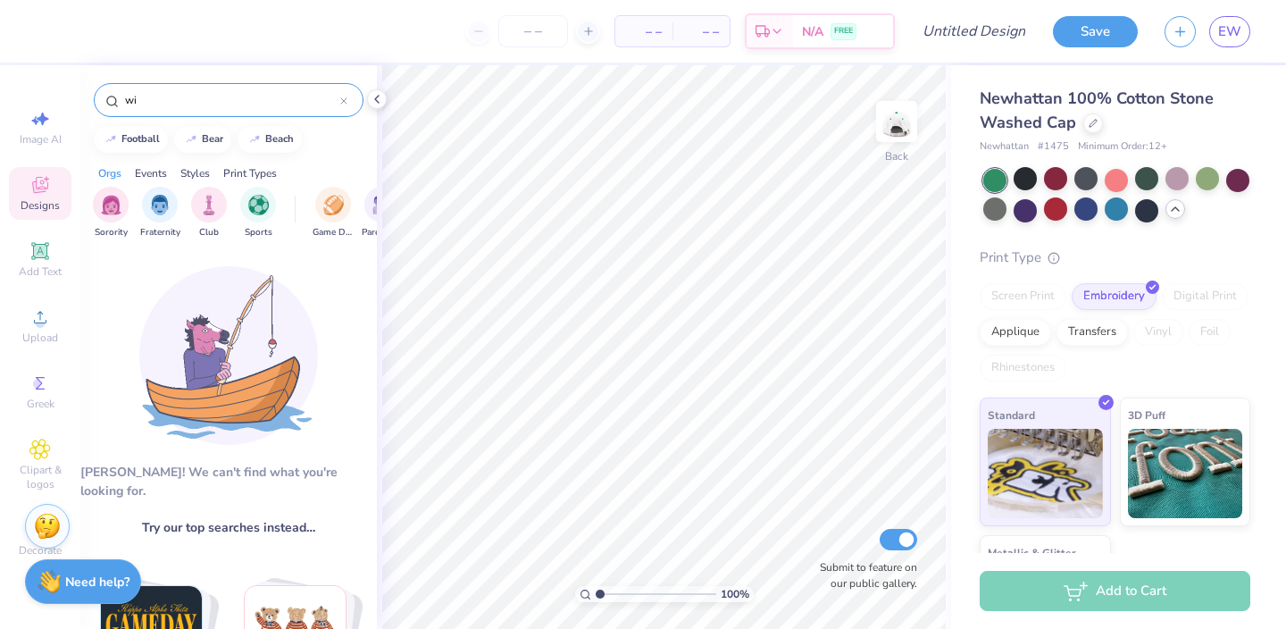
type input "w"
type input "p"
type input "["
type input "plaid"
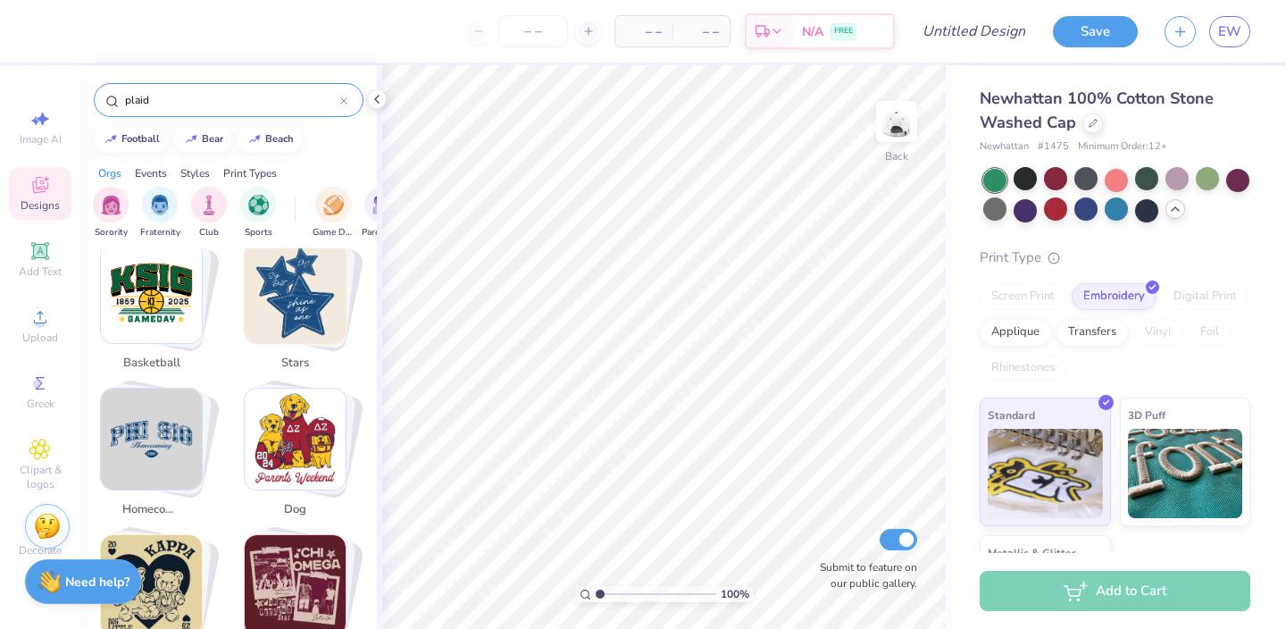
scroll to position [885, 0]
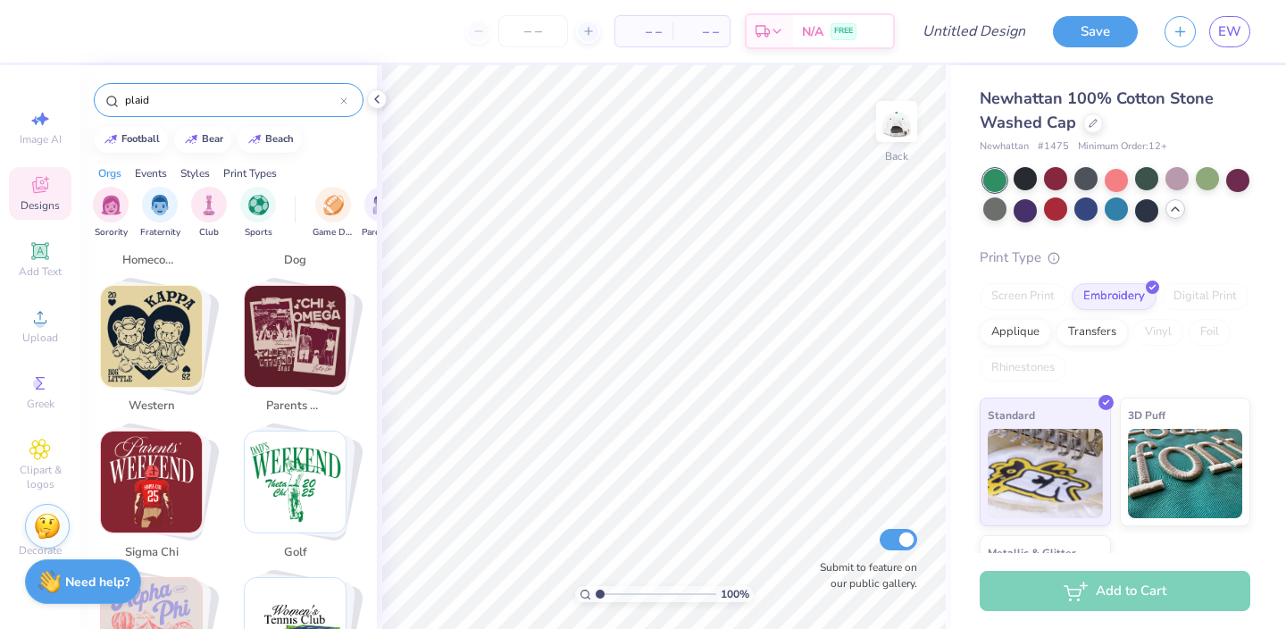
click at [345, 97] on icon at bounding box center [343, 100] width 7 height 7
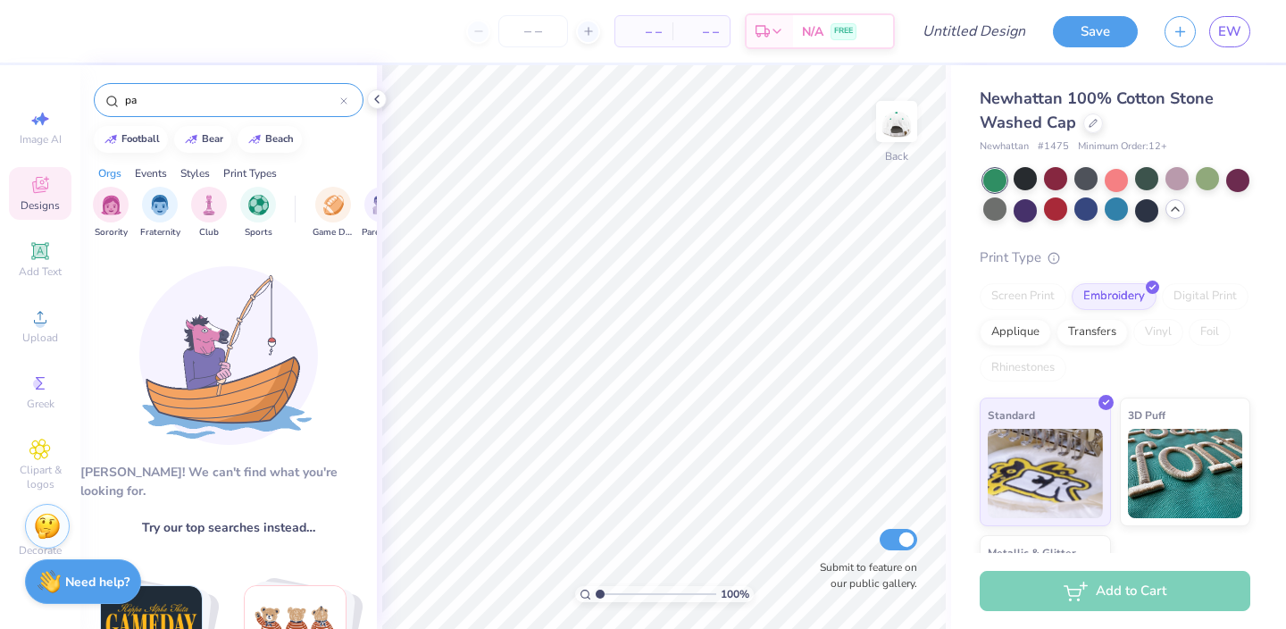
type input "p"
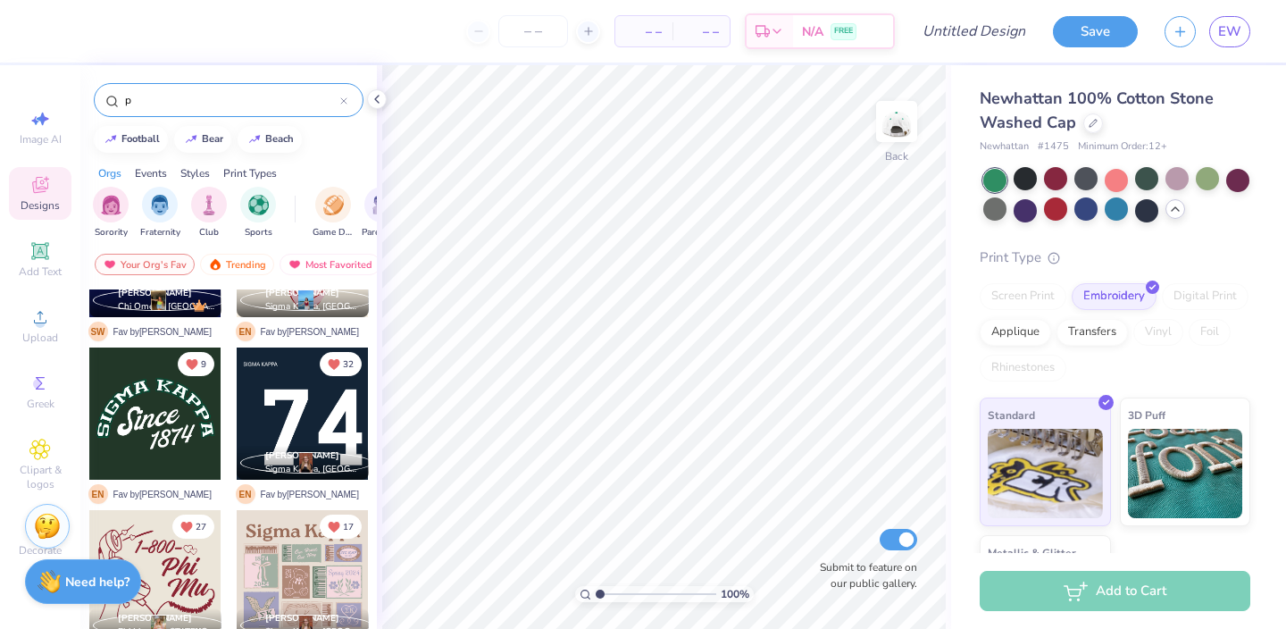
scroll to position [0, 0]
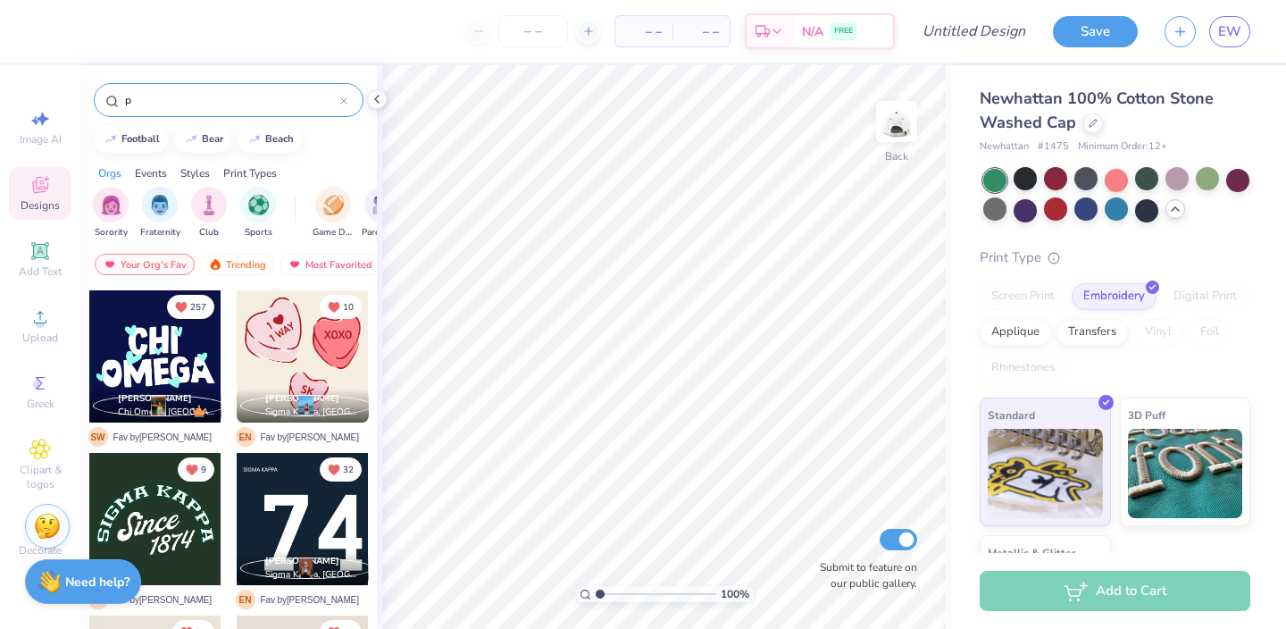
click at [150, 95] on input "p" at bounding box center [231, 100] width 217 height 18
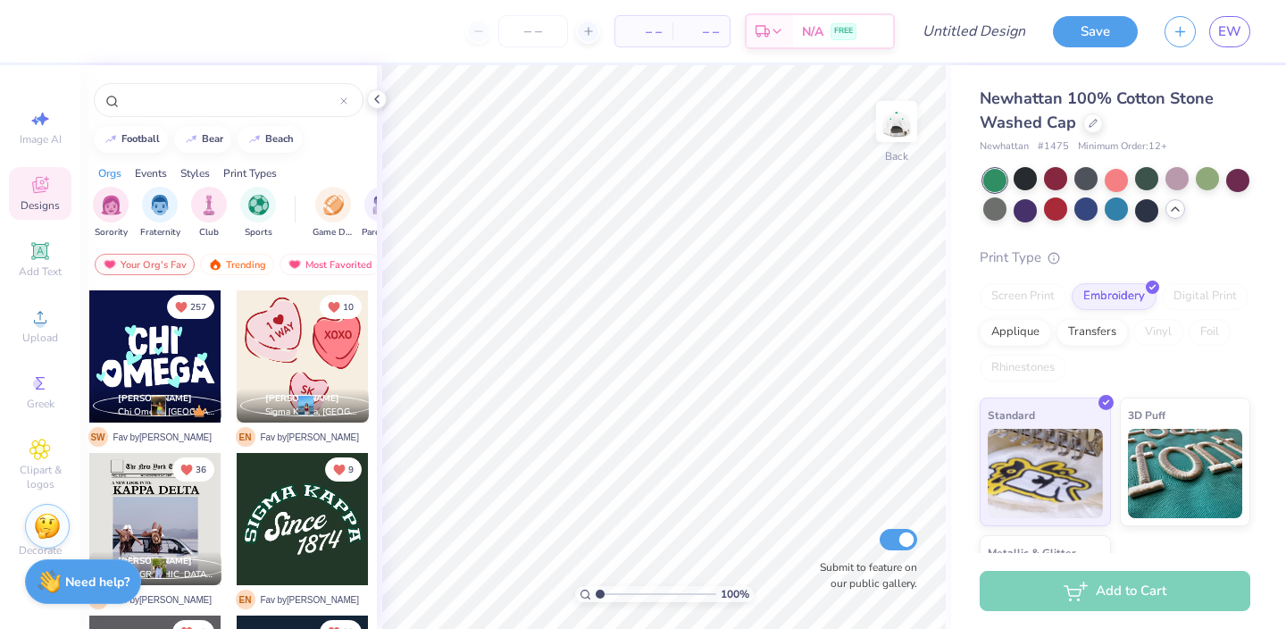
scroll to position [0, 143]
click at [238, 205] on img "filter for Parent's Weekend" at bounding box center [240, 203] width 21 height 21
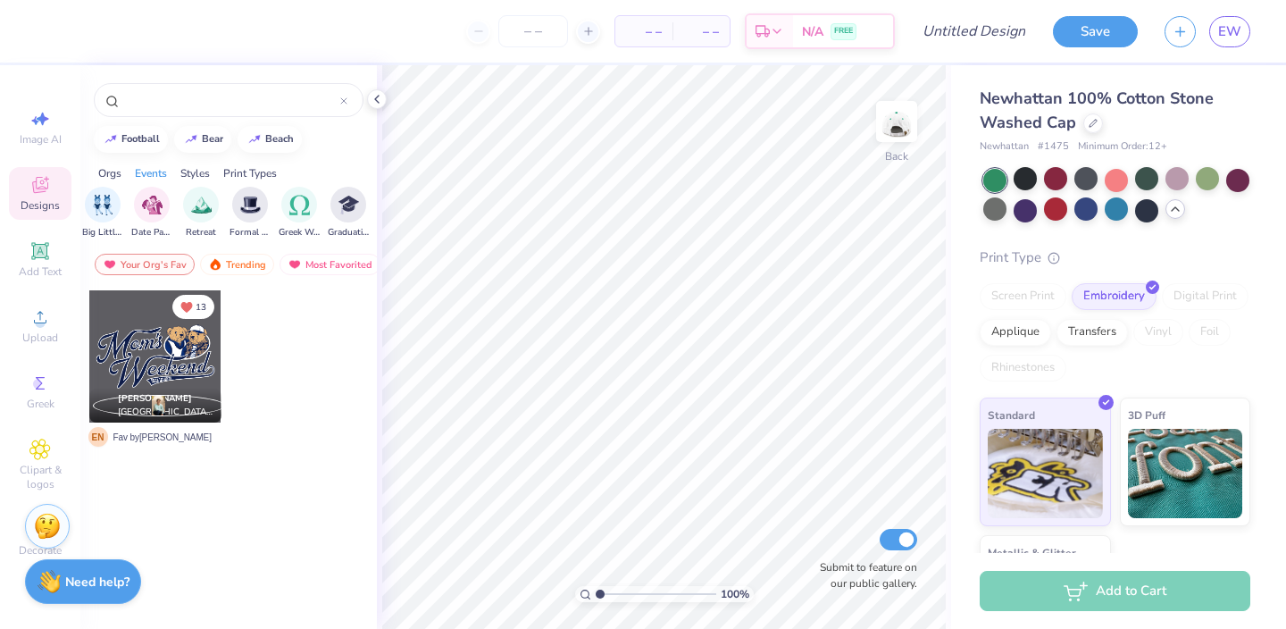
scroll to position [0, 477]
click at [142, 214] on div "filter for Date Parties & Socials" at bounding box center [151, 203] width 36 height 36
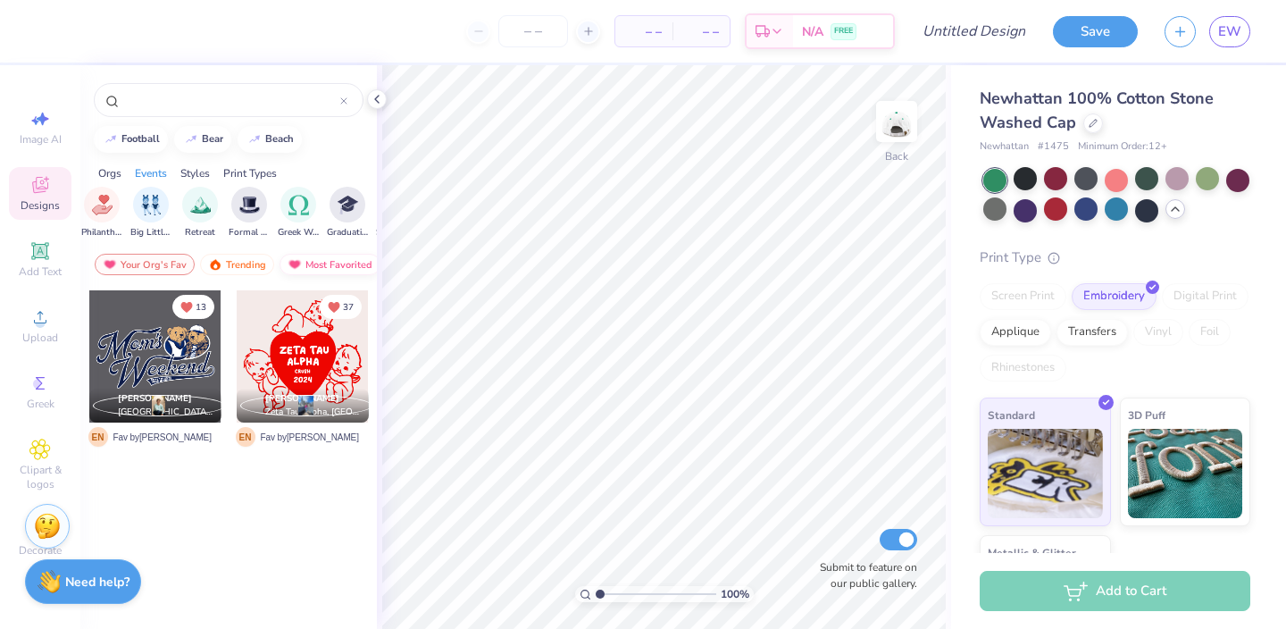
scroll to position [0, 104]
click at [38, 466] on span "Clipart & logos" at bounding box center [40, 477] width 63 height 29
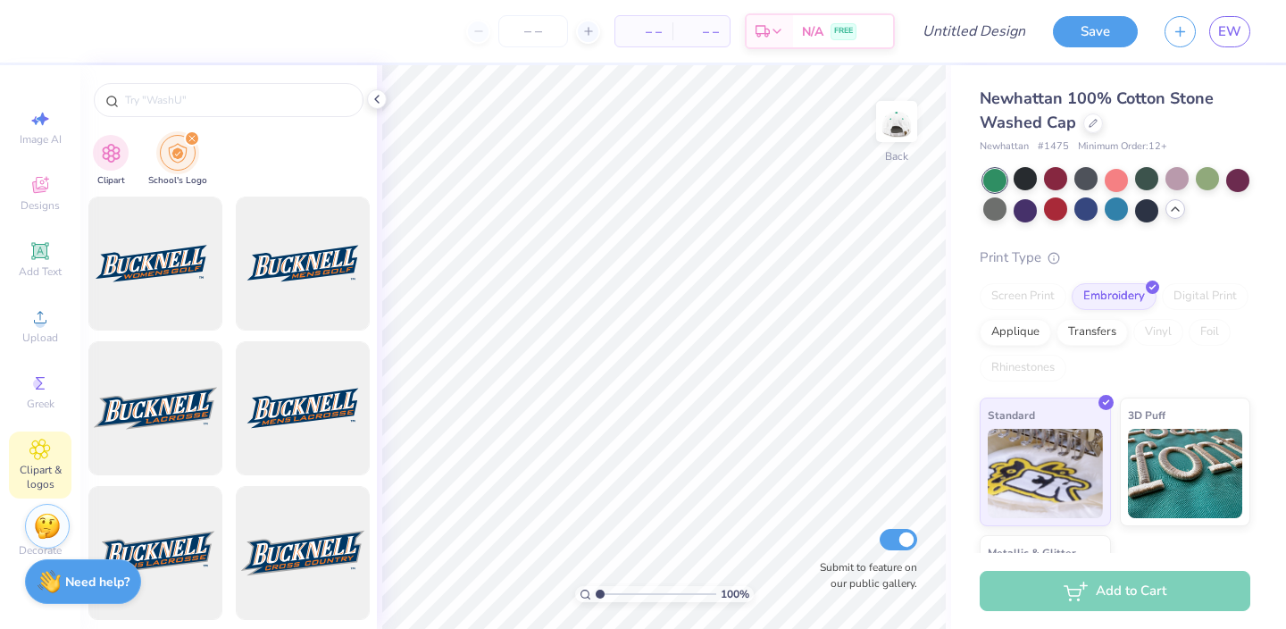
click at [130, 158] on div "Clipart School's Logo" at bounding box center [228, 163] width 297 height 67
click at [98, 153] on div "filter for Clipart" at bounding box center [111, 151] width 36 height 36
type input "wig"
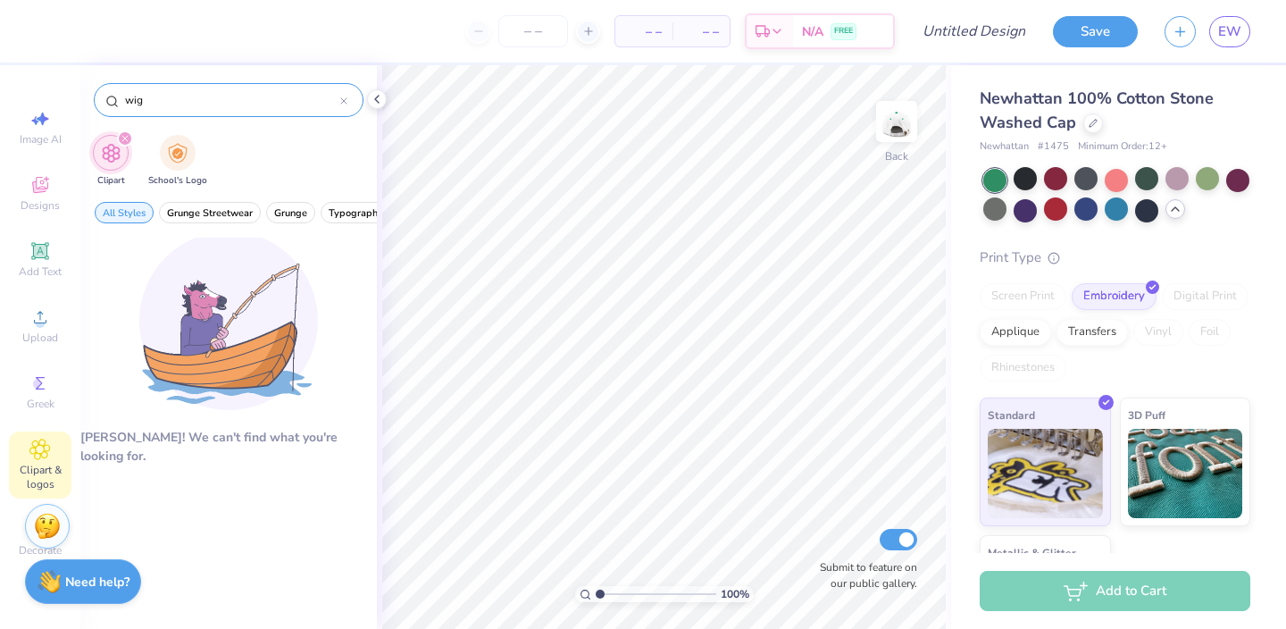
click at [166, 108] on div "wig" at bounding box center [229, 100] width 270 height 34
click at [166, 108] on input "wig" at bounding box center [231, 100] width 217 height 18
click at [346, 101] on icon at bounding box center [343, 100] width 7 height 7
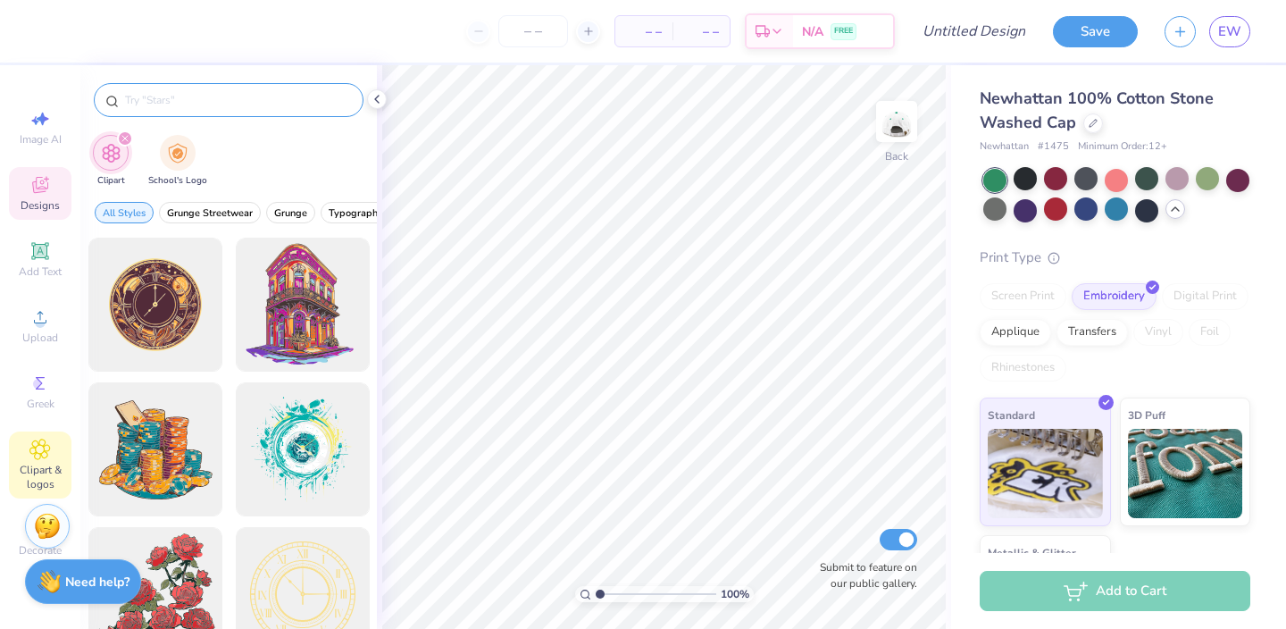
click at [41, 188] on icon at bounding box center [40, 185] width 16 height 16
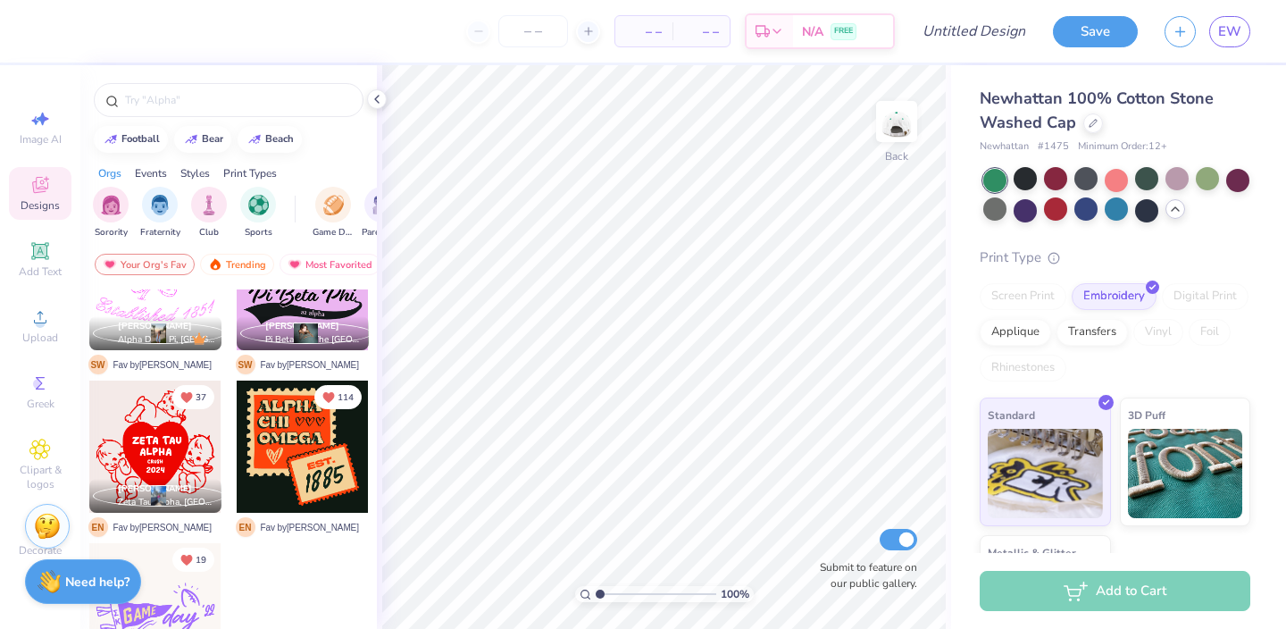
scroll to position [1382, 0]
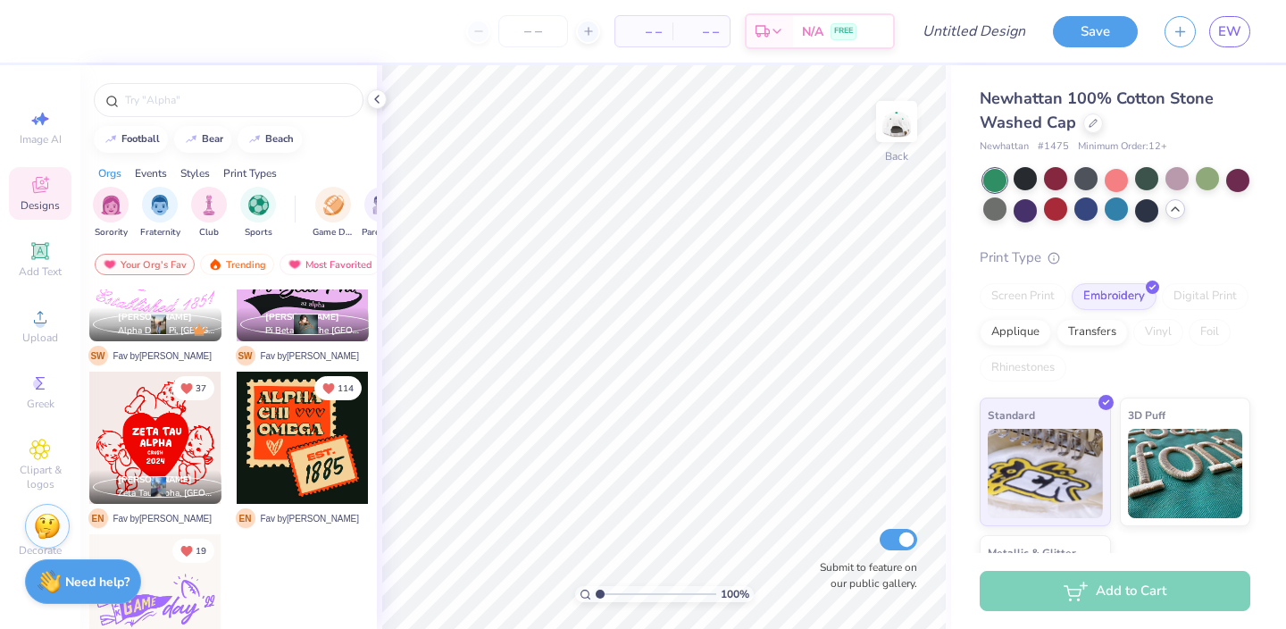
click at [356, 253] on div "Your Org's Fav Trending Most Favorited Newest" at bounding box center [228, 268] width 297 height 41
click at [358, 263] on div "Most Favorited" at bounding box center [330, 264] width 101 height 21
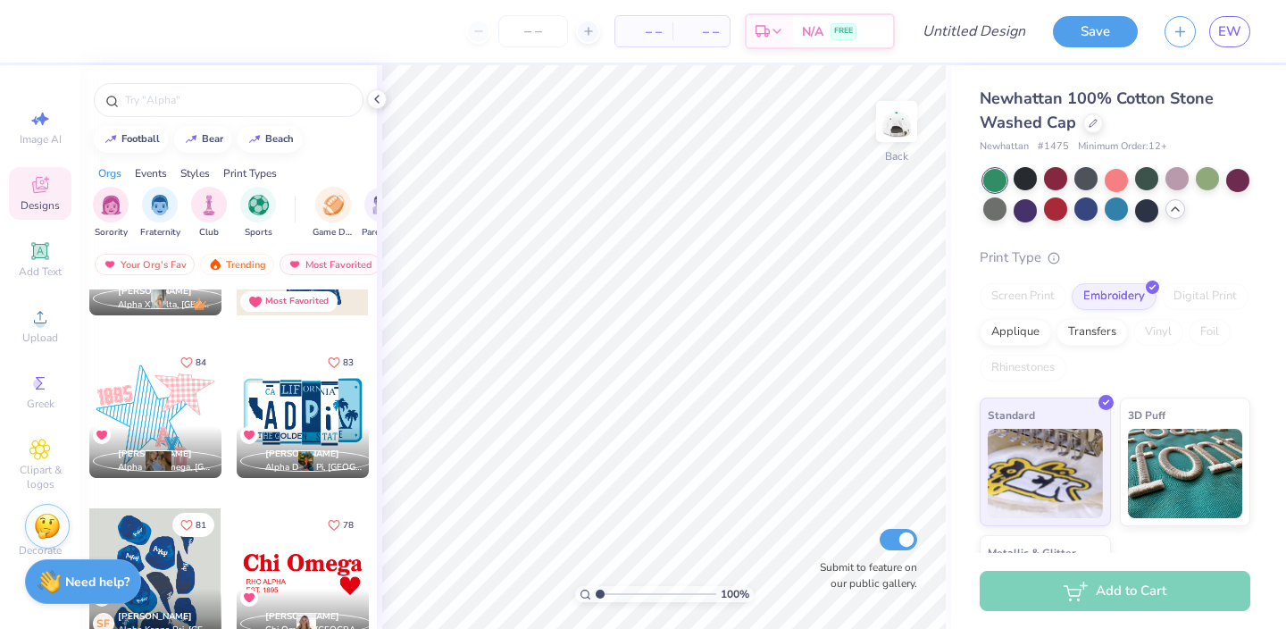
scroll to position [3033, 0]
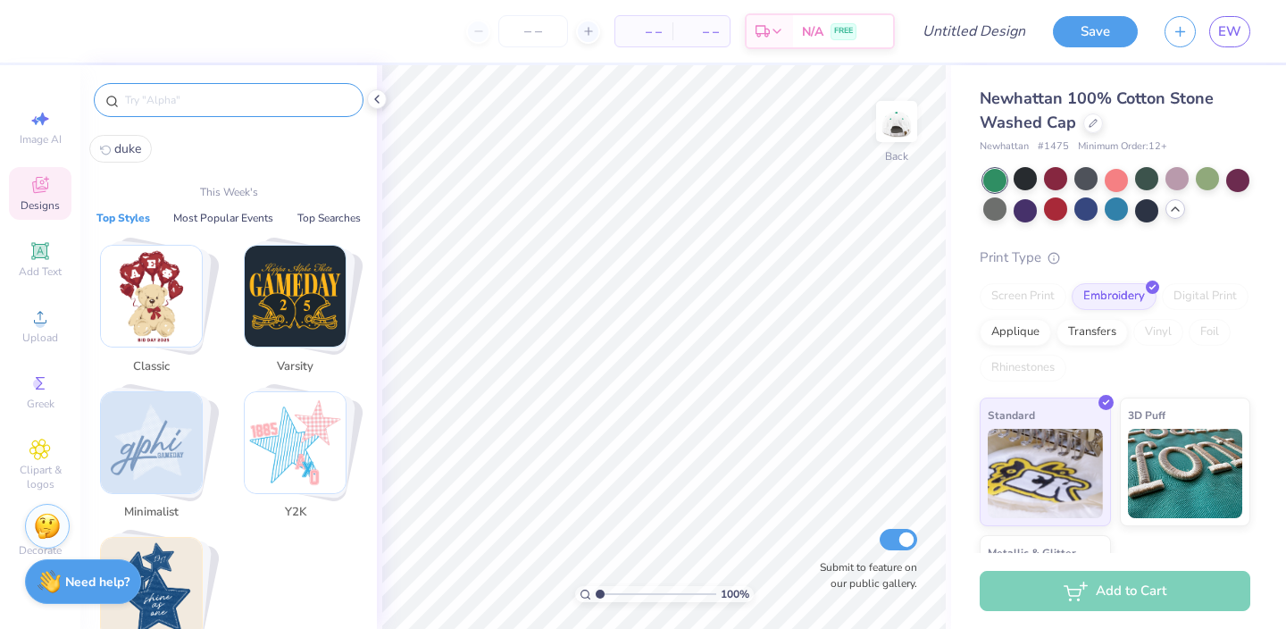
click at [164, 94] on input "text" at bounding box center [237, 100] width 229 height 18
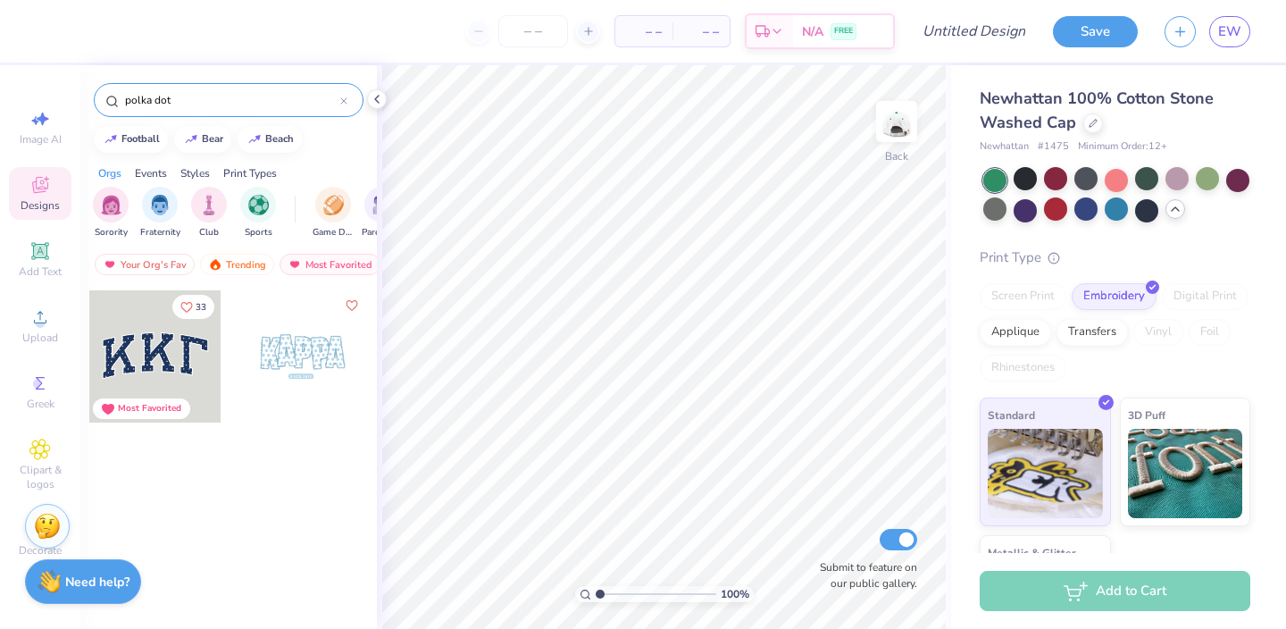
type input "polka dot"
click at [303, 339] on div at bounding box center [303, 356] width 132 height 132
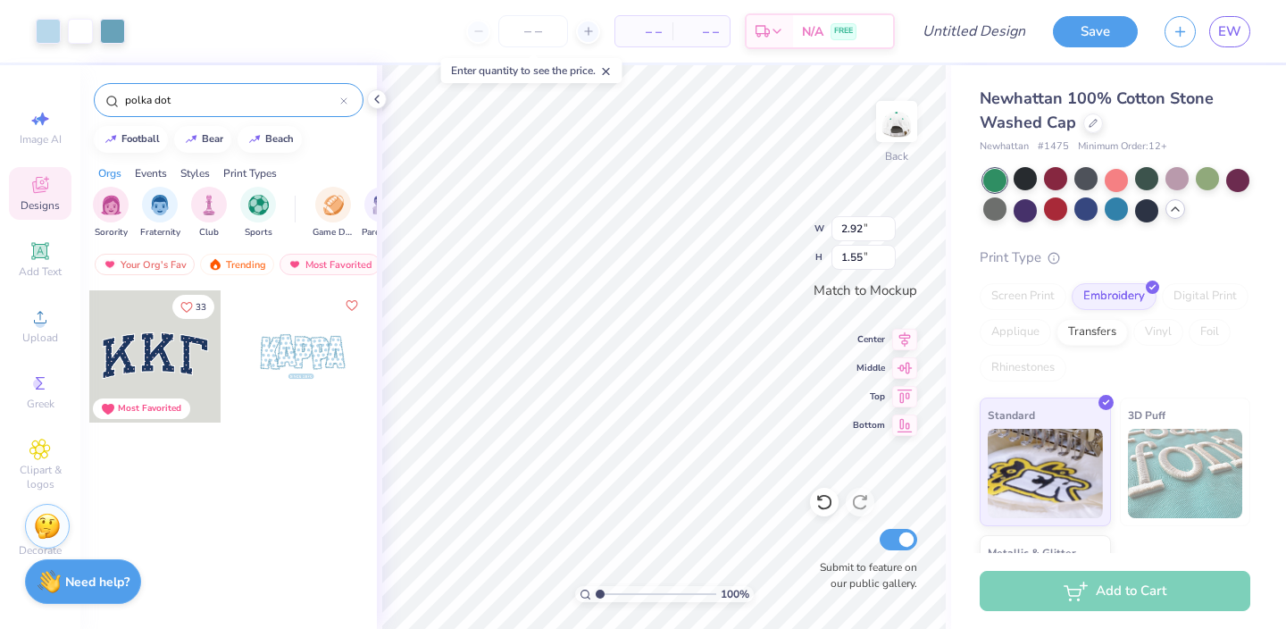
type input "3.43"
type input "1.82"
click at [1121, 205] on div at bounding box center [1116, 208] width 23 height 23
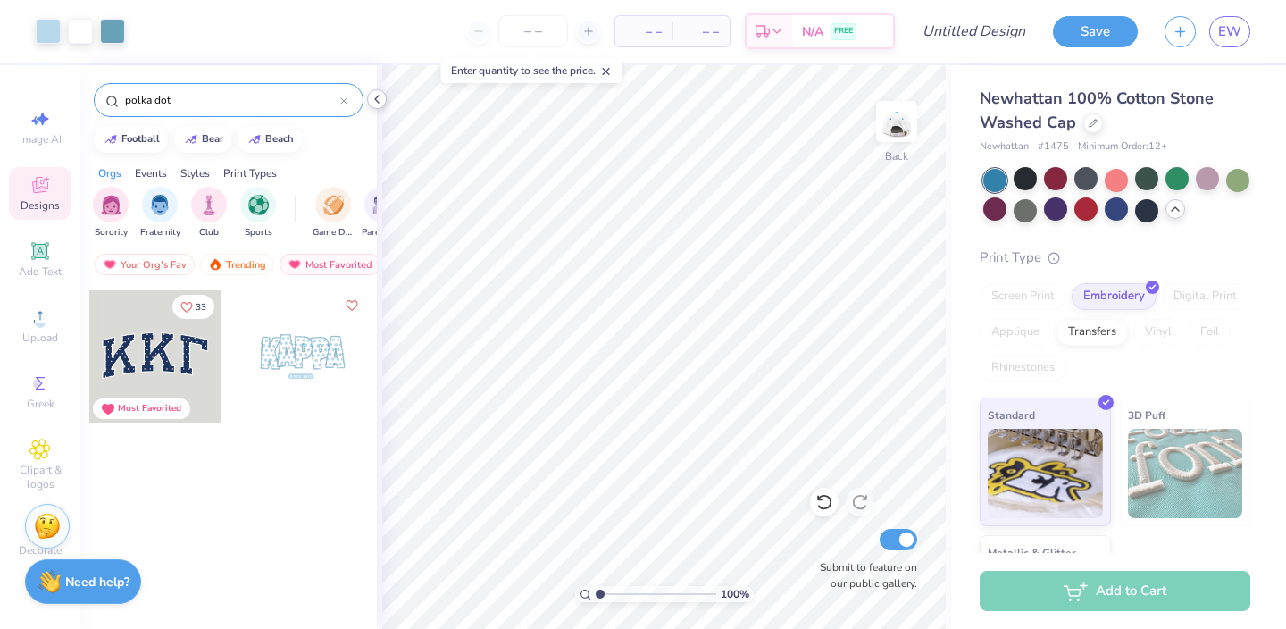
click at [372, 97] on icon at bounding box center [377, 99] width 14 height 14
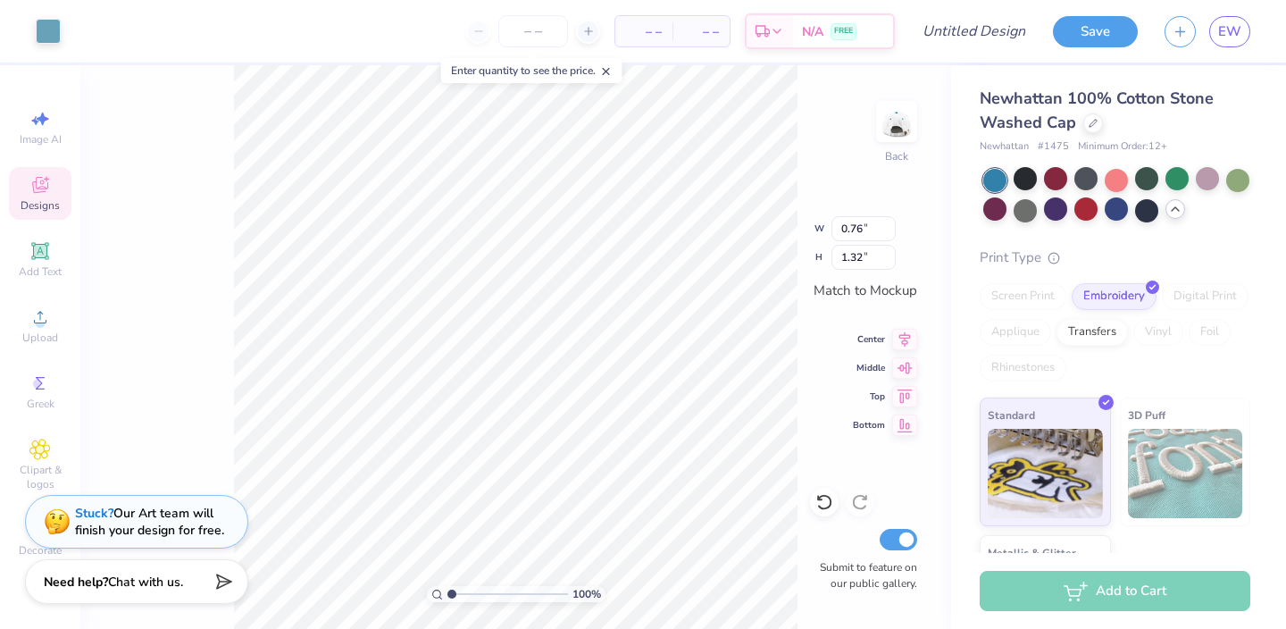
type input "1.26"
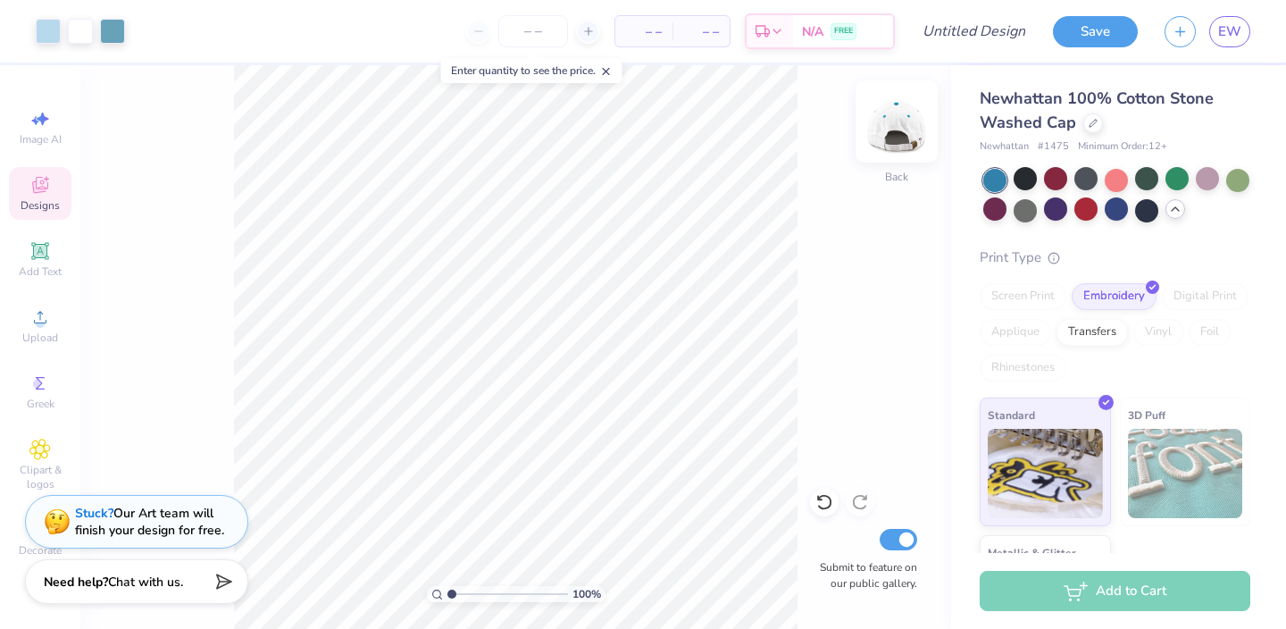
click at [905, 128] on img at bounding box center [896, 121] width 71 height 71
click at [905, 127] on img at bounding box center [896, 121] width 71 height 71
click at [1144, 213] on div at bounding box center [1146, 208] width 23 height 23
click at [964, 38] on input "Design Title" at bounding box center [996, 31] width 88 height 36
type input "Hat"
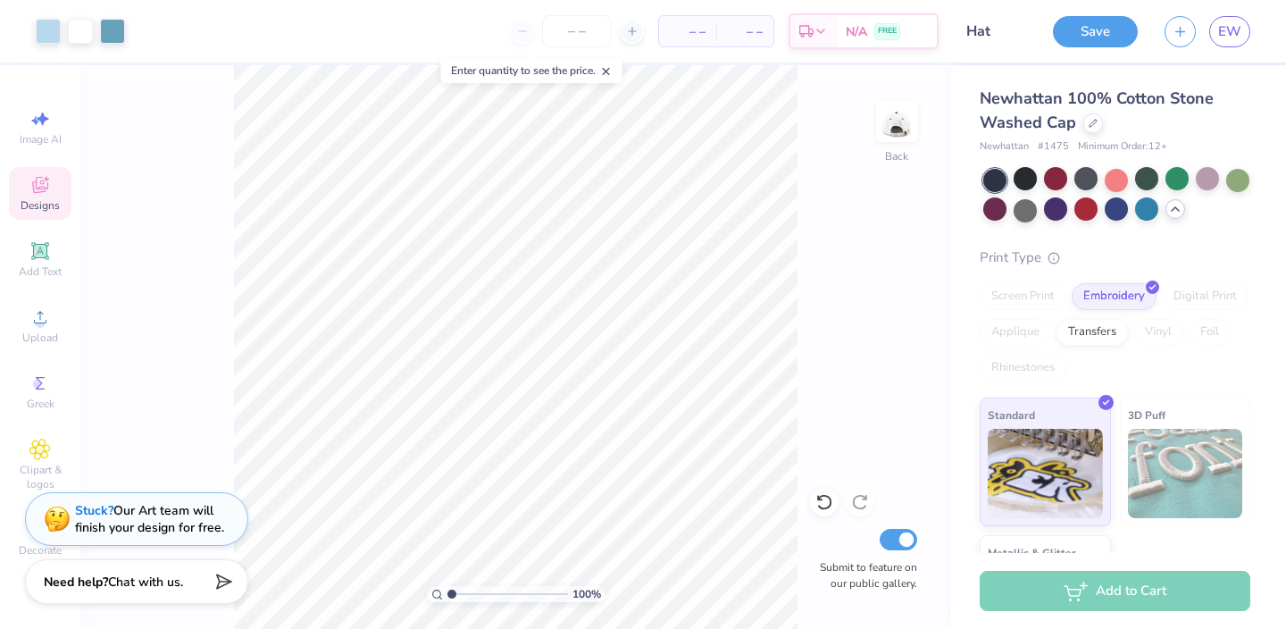
click at [205, 513] on div "Stuck? Our Art team will finish your design for free." at bounding box center [149, 519] width 149 height 34
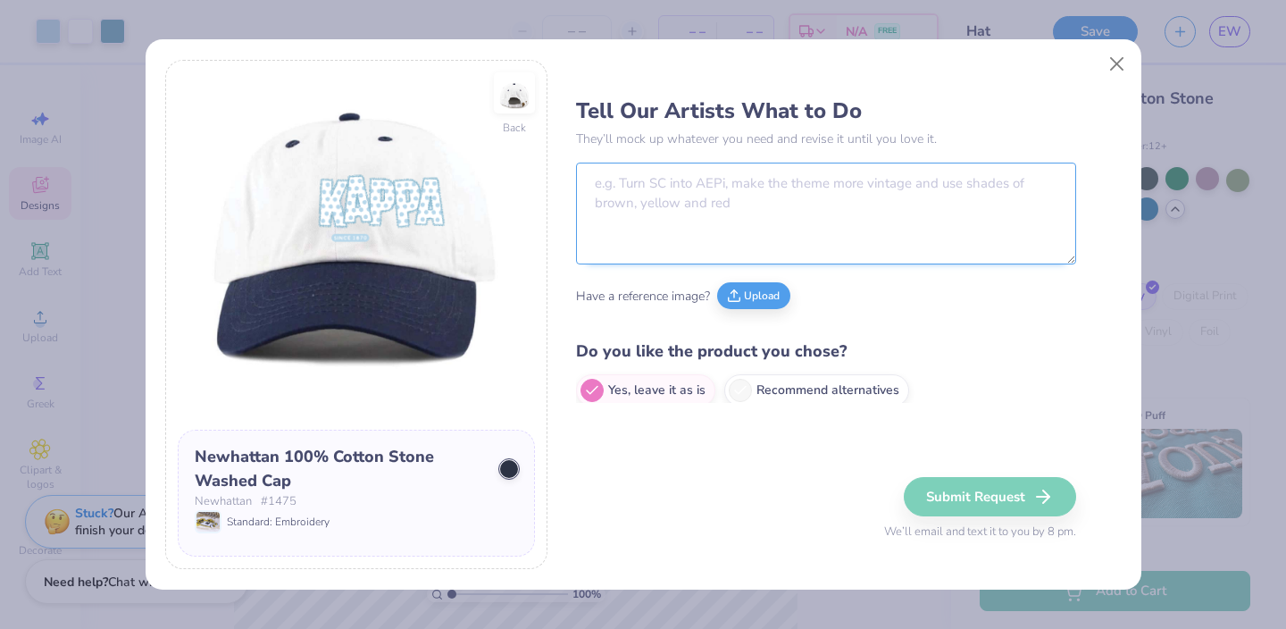
click at [820, 185] on textarea at bounding box center [826, 214] width 500 height 102
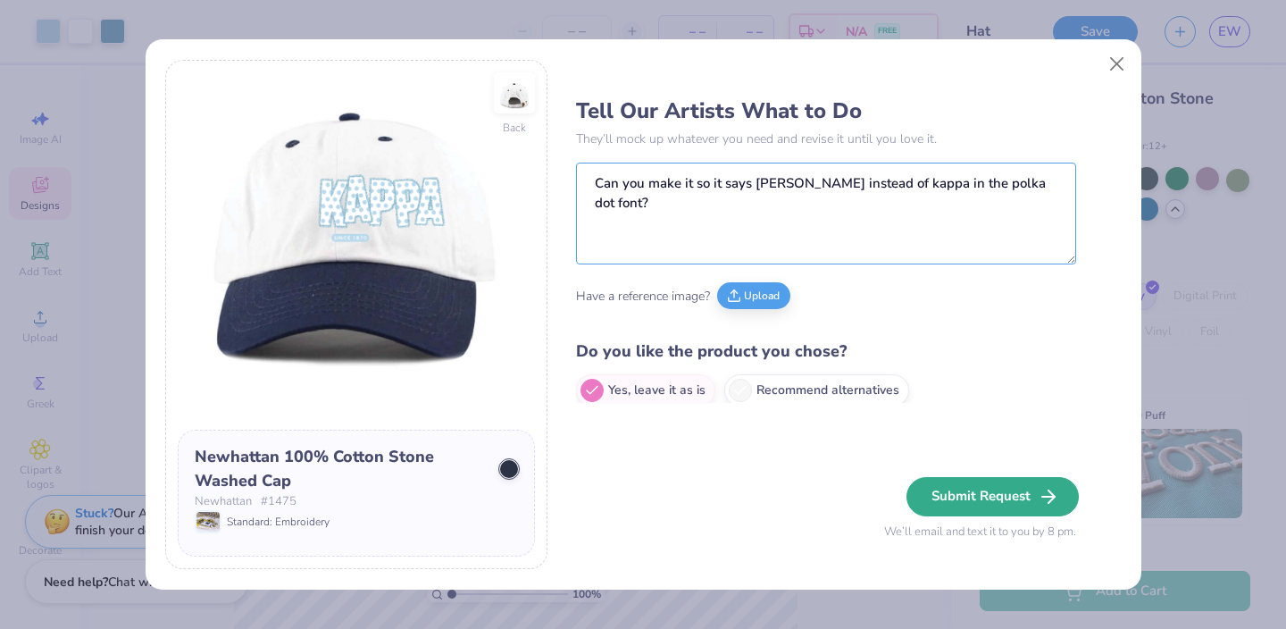
type textarea "Can you make it so it says [PERSON_NAME] instead of kappa in the polka dot font?"
click at [962, 494] on button "Submit Request" at bounding box center [993, 496] width 172 height 39
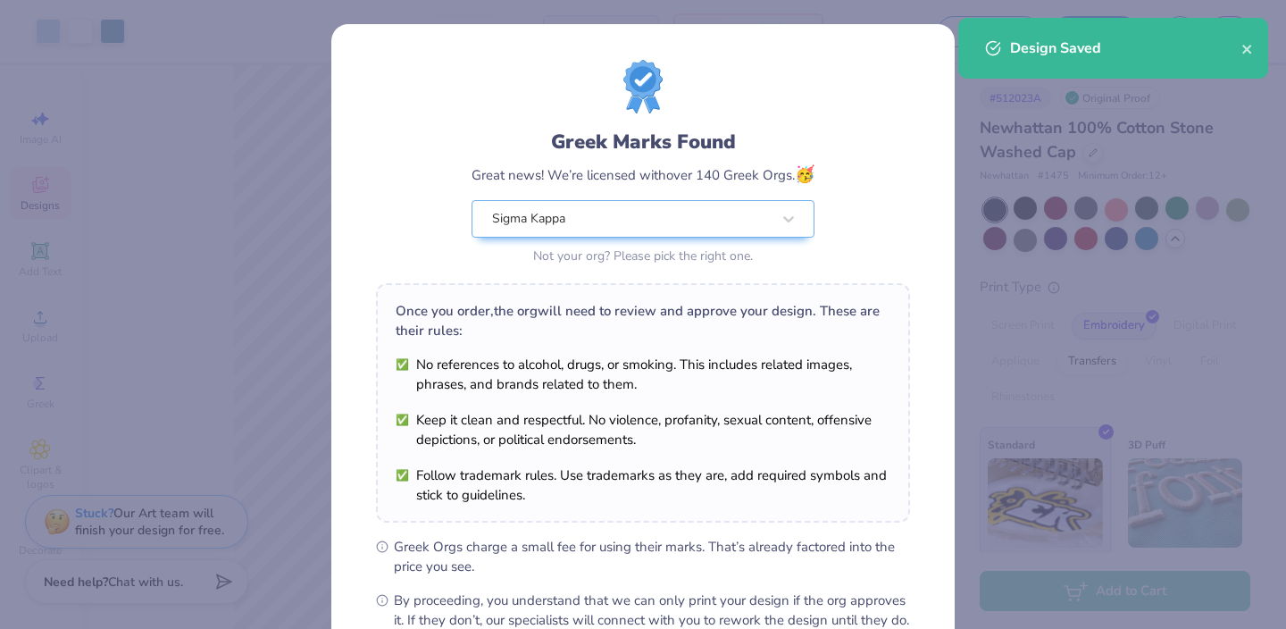
scroll to position [207, 0]
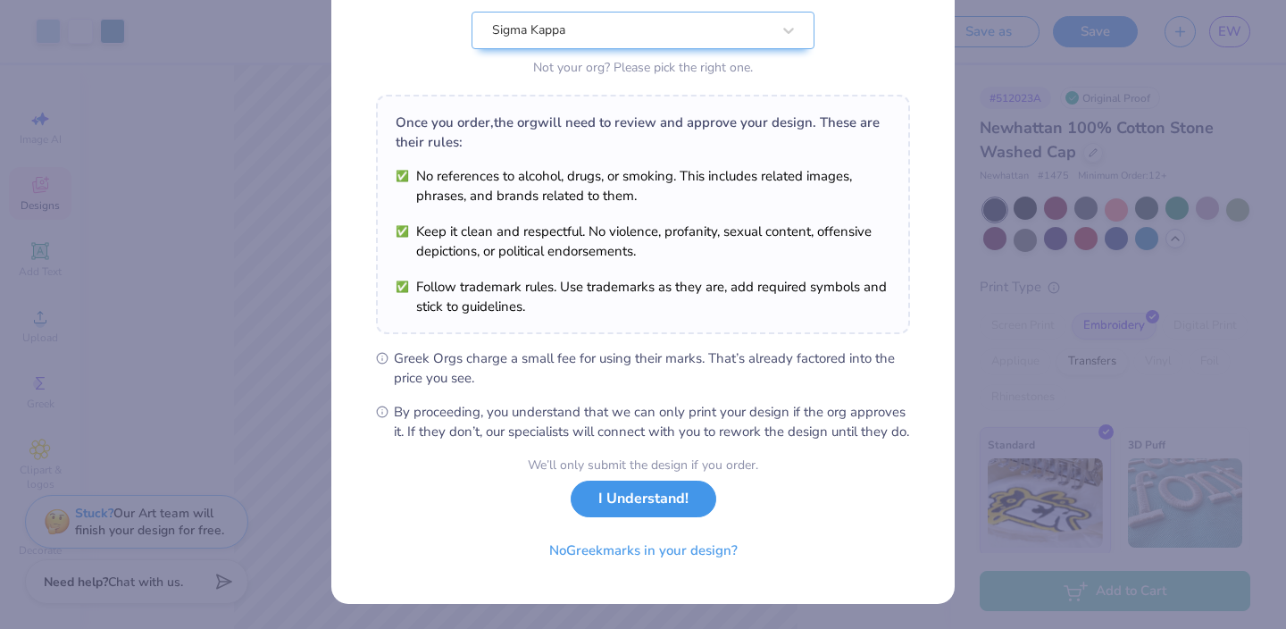
click at [634, 506] on button "I Understand!" at bounding box center [644, 499] width 146 height 37
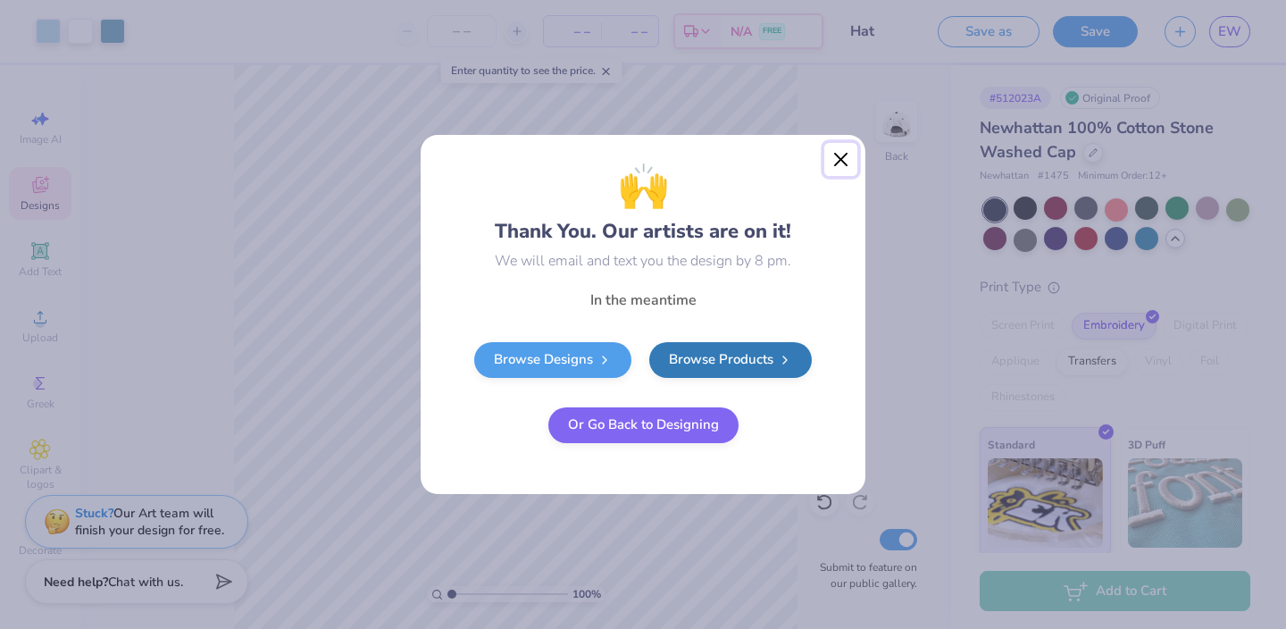
click at [836, 171] on button "Close" at bounding box center [841, 160] width 34 height 34
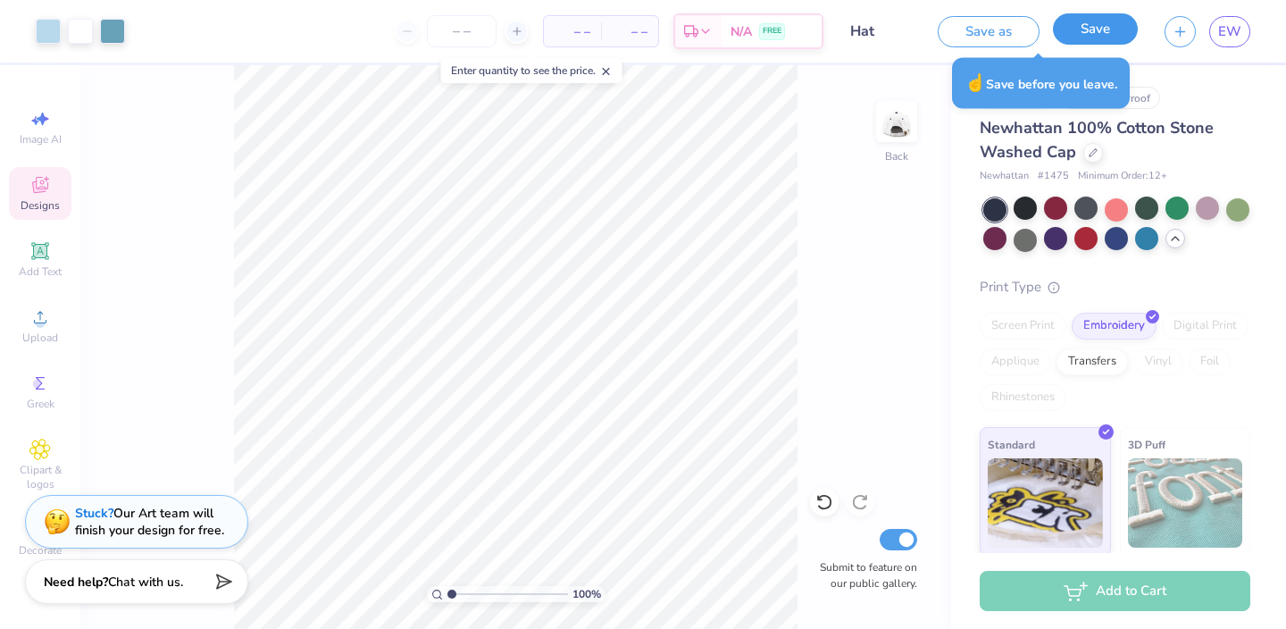
click at [1122, 20] on button "Save" at bounding box center [1095, 28] width 85 height 31
